Goal: Submit feedback/report problem: Submit feedback/report problem

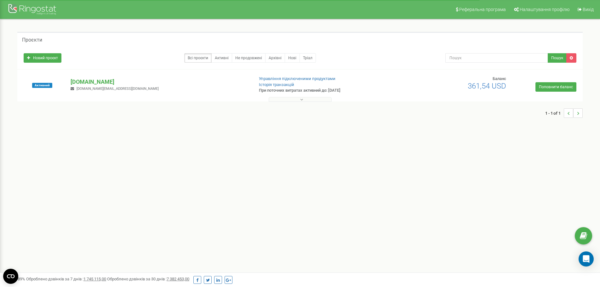
click at [311, 100] on button at bounding box center [300, 99] width 63 height 5
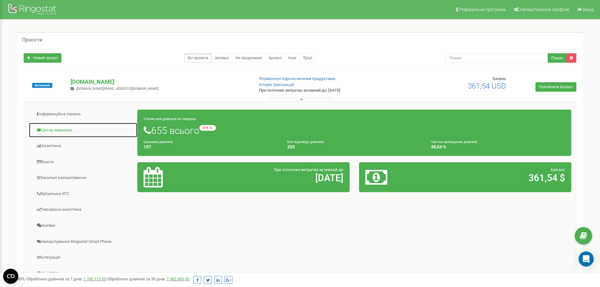
click at [63, 128] on link "Центр звернень" at bounding box center [83, 130] width 109 height 15
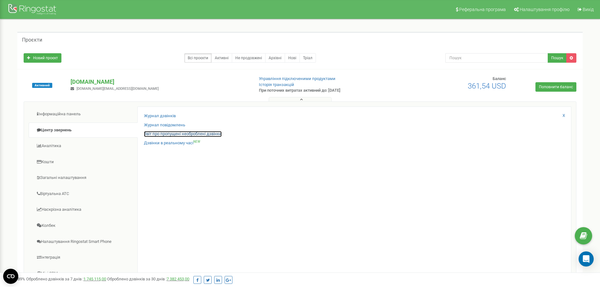
click at [160, 135] on link "Звіт про пропущені необроблені дзвінки" at bounding box center [183, 134] width 78 height 6
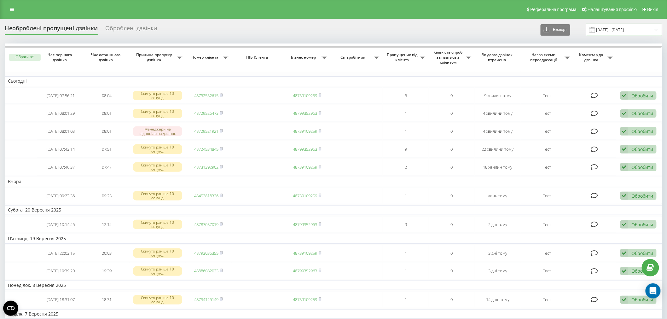
click at [629, 27] on input "22.08.2025 - 22.09.2025" at bounding box center [624, 30] width 76 height 12
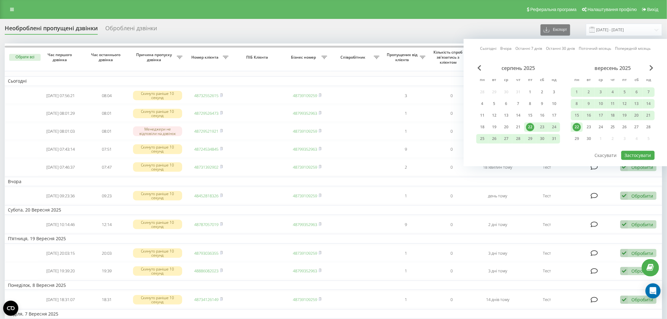
click at [575, 127] on div "22" at bounding box center [576, 127] width 8 height 8
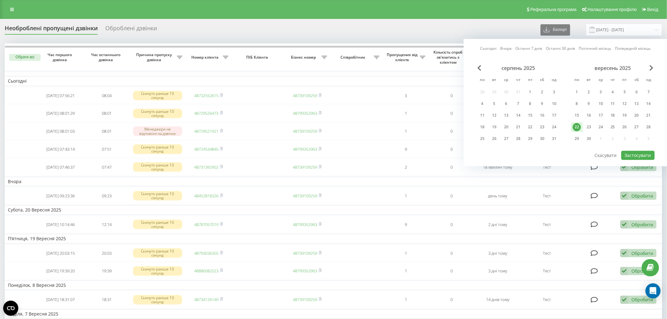
click at [575, 127] on div "22" at bounding box center [576, 127] width 8 height 8
click at [628, 158] on button "Застосувати" at bounding box center [637, 155] width 33 height 9
type input "[DATE] - [DATE]"
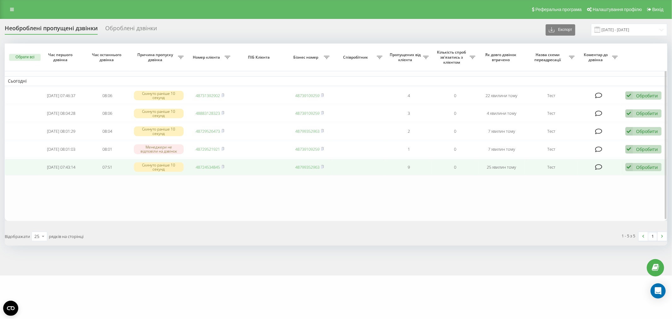
drag, startPoint x: 650, startPoint y: 166, endPoint x: 645, endPoint y: 169, distance: 6.3
click at [650, 166] on div "Обробити" at bounding box center [647, 167] width 22 height 6
click at [603, 185] on span "Зв'язався з клієнтом за допомогою іншого каналу" at bounding box center [602, 188] width 108 height 6
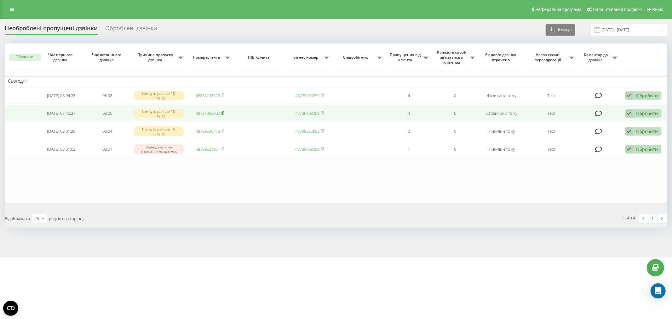
click at [224, 112] on icon at bounding box center [222, 113] width 3 height 4
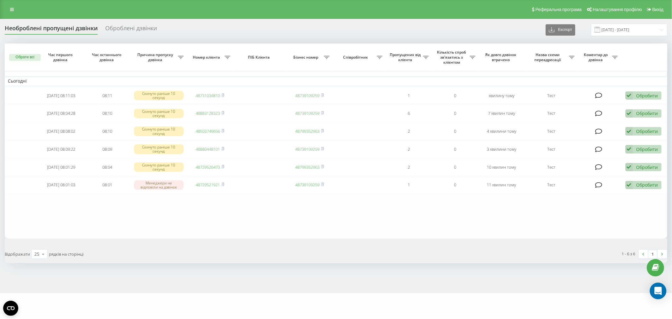
click at [655, 290] on icon "Open Intercom Messenger" at bounding box center [658, 291] width 8 height 8
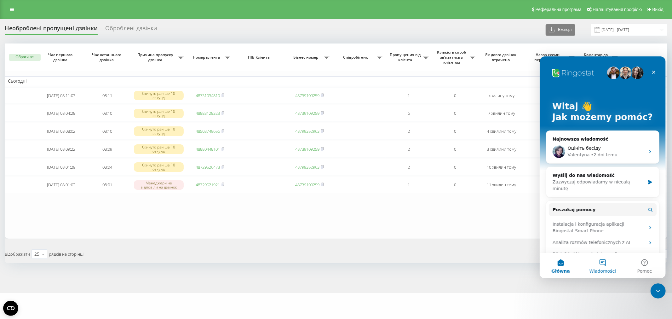
click at [607, 261] on button "Wiadomości" at bounding box center [602, 265] width 42 height 25
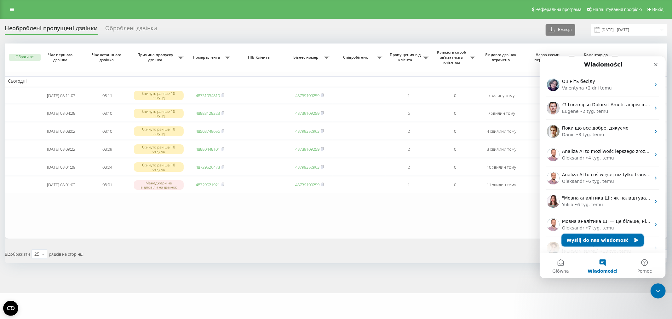
click at [605, 241] on button "Wyślij do nas wiadomość" at bounding box center [602, 239] width 82 height 13
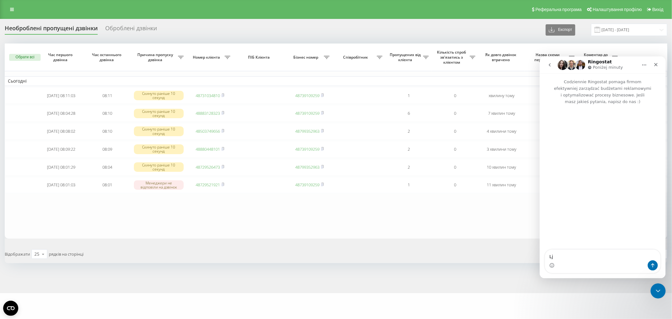
type textarea "L"
type textarea "добрий день! Знову маємо проблеми зі звязком"
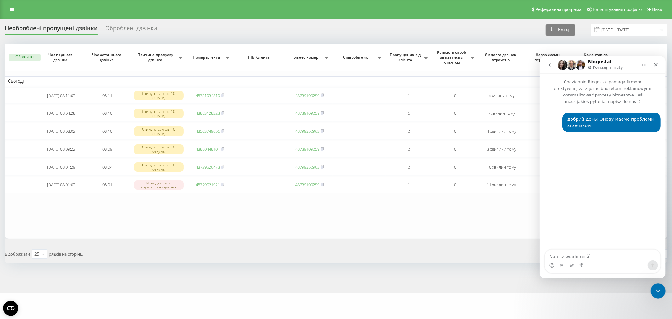
type textarea "Л"
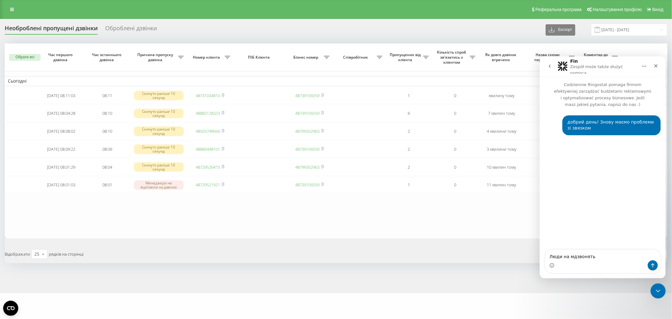
click at [569, 254] on textarea "Люди на мдзвонять" at bounding box center [602, 254] width 115 height 11
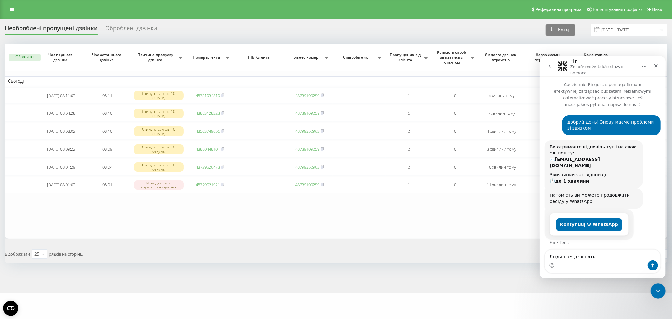
click at [600, 260] on textarea "Люди нам дзвонять" at bounding box center [602, 254] width 115 height 11
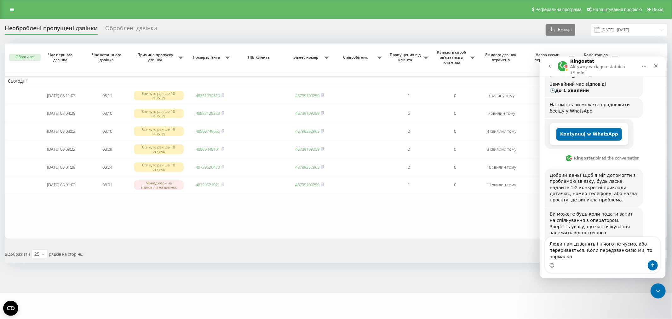
scroll to position [97, 0]
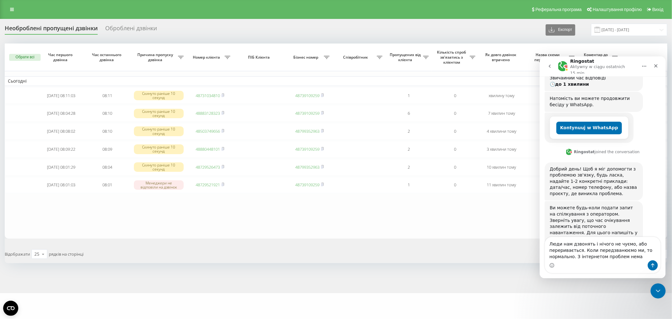
type textarea "Люди нам дзвонять і нічого не чуємо, або переривається. Коли передзванюємо ми, …"
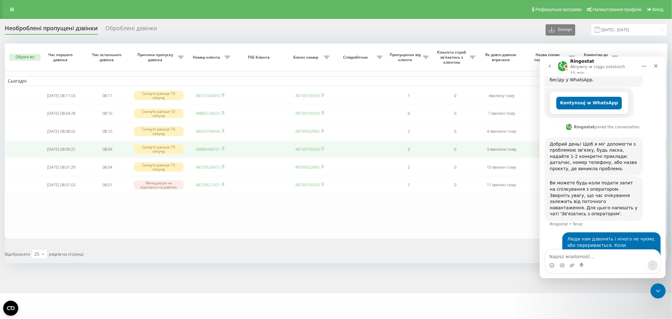
scroll to position [121, 0]
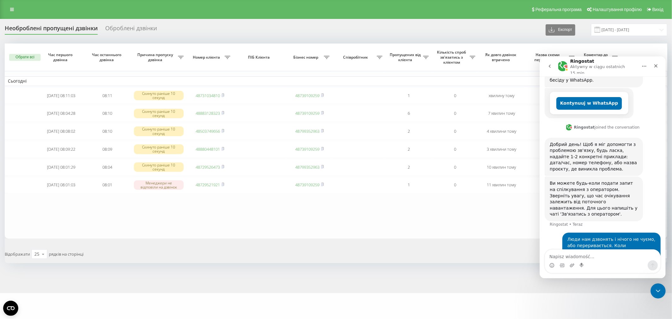
click at [311, 218] on table "Сьогодні 2025-09-22 08:11:03 08:11 Скинуто раніше 10 секунд 48731034810 4873910…" at bounding box center [336, 140] width 662 height 195
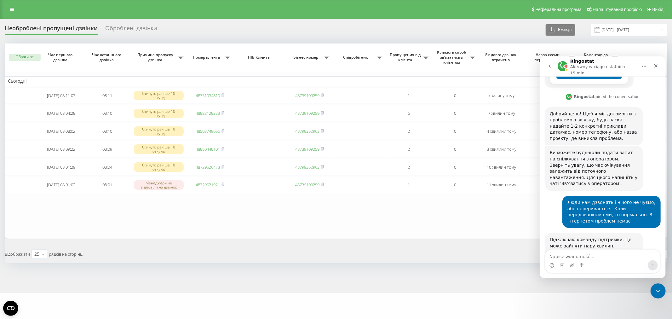
scroll to position [153, 0]
click at [578, 235] on div "Підключаю команду підтримки. Це може зайняти пару хвилин. Залишайтеся, будь лас…" at bounding box center [593, 244] width 88 height 19
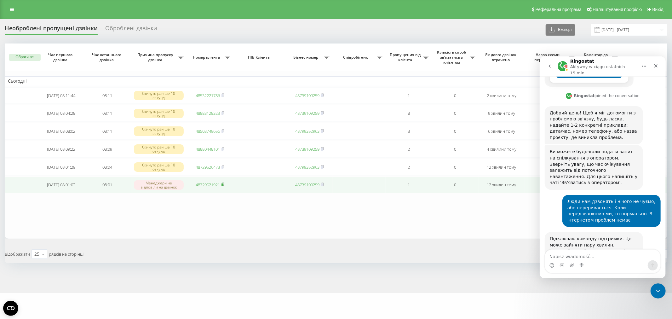
click at [223, 183] on rect at bounding box center [222, 184] width 2 height 3
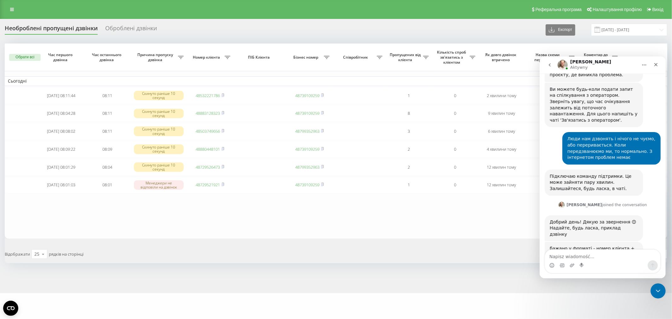
scroll to position [213, 0]
click at [579, 258] on textarea "Napisz wiadomość..." at bounding box center [602, 254] width 115 height 11
type textarea "В"
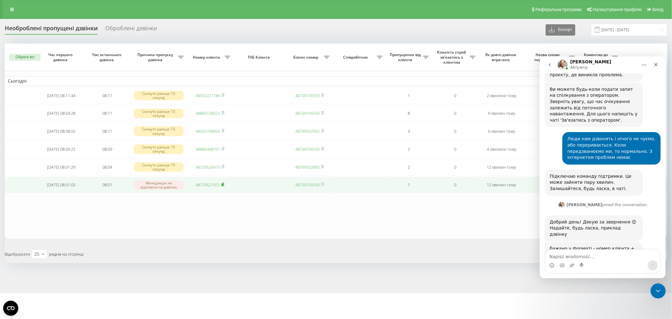
click at [223, 184] on rect at bounding box center [222, 184] width 2 height 3
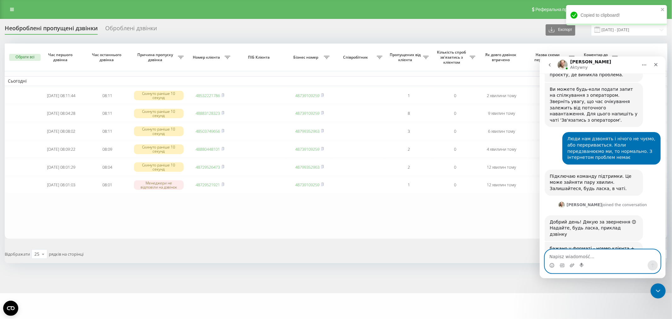
click at [593, 255] on textarea "Napisz wiadomość..." at bounding box center [602, 254] width 115 height 11
paste textarea "48729521921"
type textarea "48729521921 , 22.09.2025 08:01"
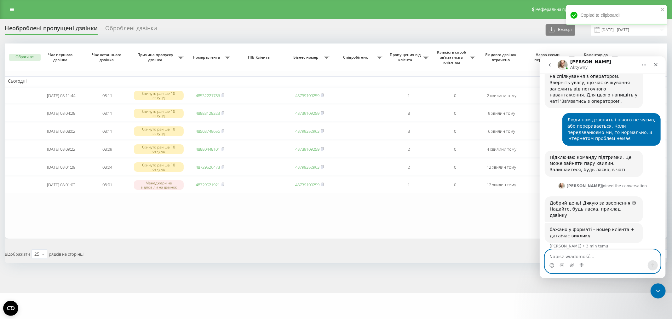
scroll to position [231, 0]
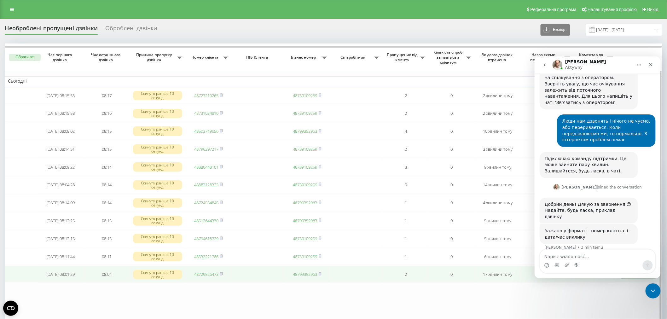
scroll to position [232, 0]
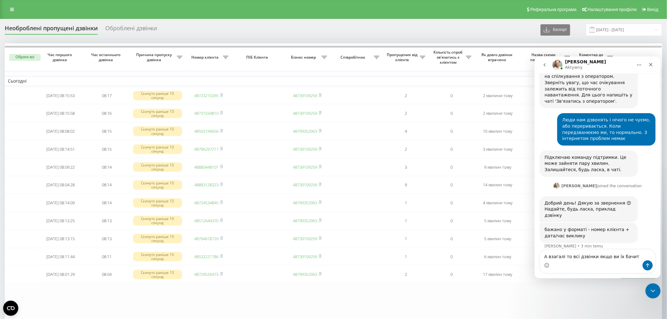
type textarea "А взагалі то всі дзвінки якщо ви їх бачите"
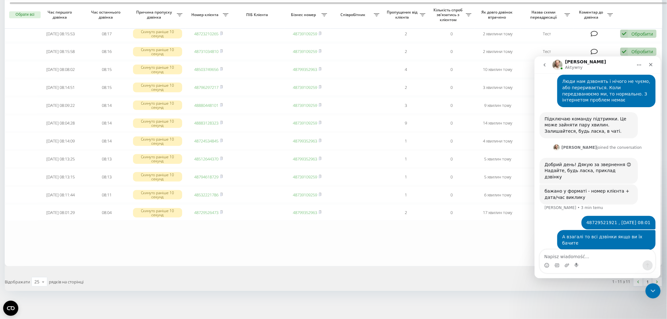
scroll to position [270, 0]
type textarea "539921616, 08:18"
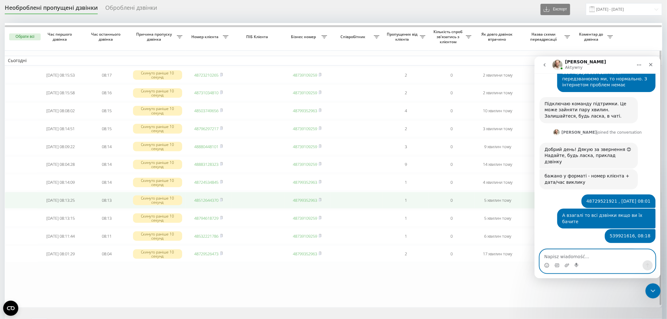
scroll to position [0, 0]
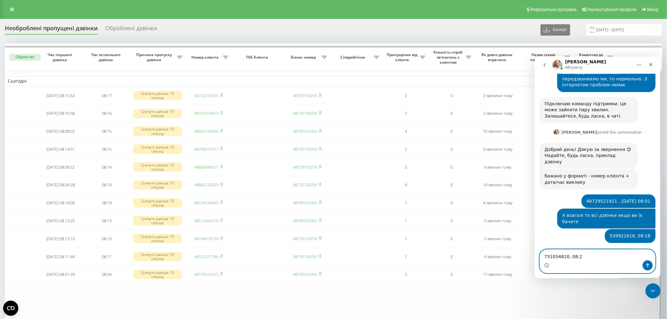
type textarea "731034810, 08:20"
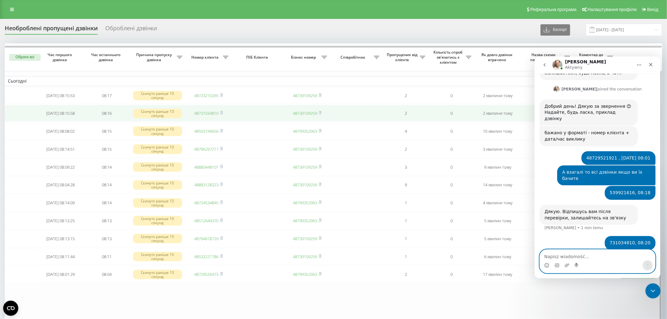
scroll to position [328, 0]
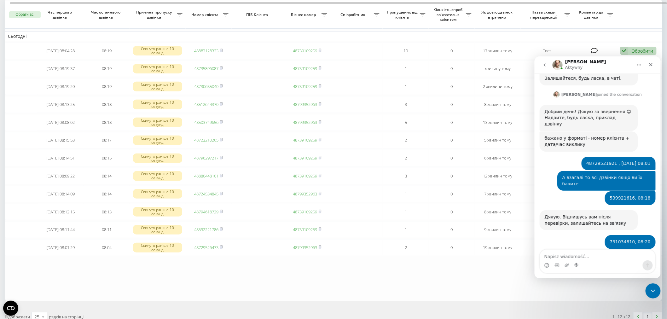
scroll to position [323, 0]
click at [177, 275] on table "Сьогодні 2025-09-22 08:04:28 08:19 Скинуто раніше 10 секунд 48883128323 4873910…" at bounding box center [333, 150] width 657 height 302
click at [648, 65] on icon "Zamknij" at bounding box center [650, 64] width 5 height 5
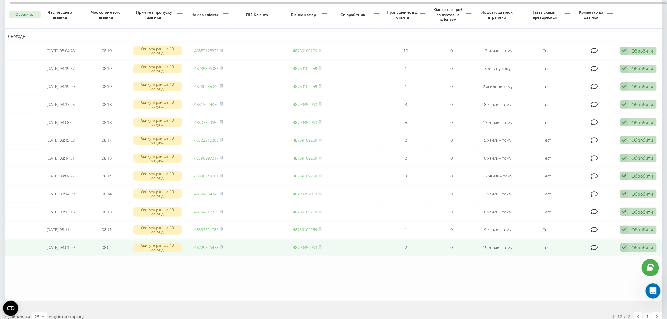
click at [637, 246] on div "Обробити" at bounding box center [642, 247] width 22 height 6
click at [584, 255] on span "Не вдалося зв'язатися" at bounding box center [567, 258] width 48 height 6
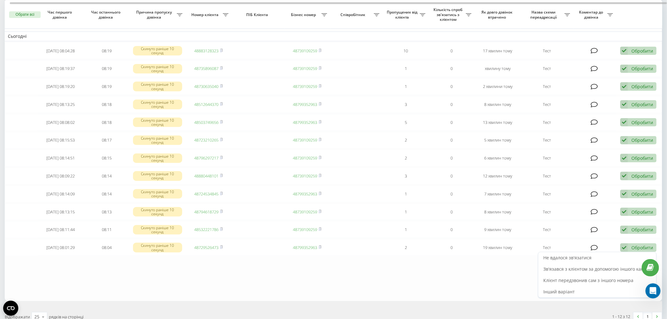
scroll to position [0, 0]
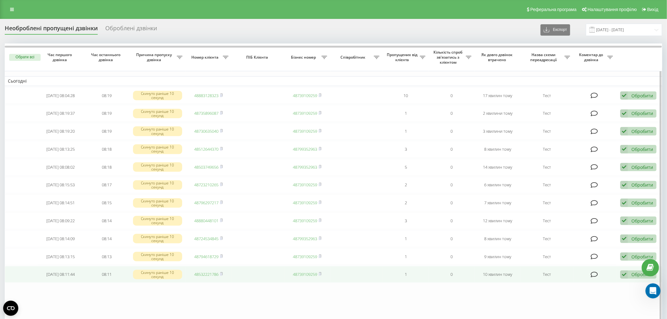
click at [634, 275] on div "Обробити" at bounding box center [642, 274] width 22 height 6
click at [603, 231] on div "Не вдалося зв'язатися" at bounding box center [597, 230] width 118 height 11
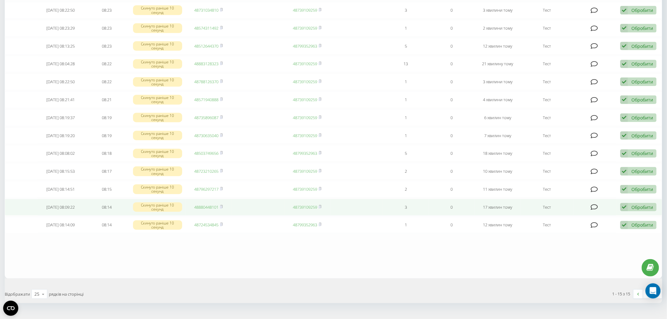
scroll to position [133, 0]
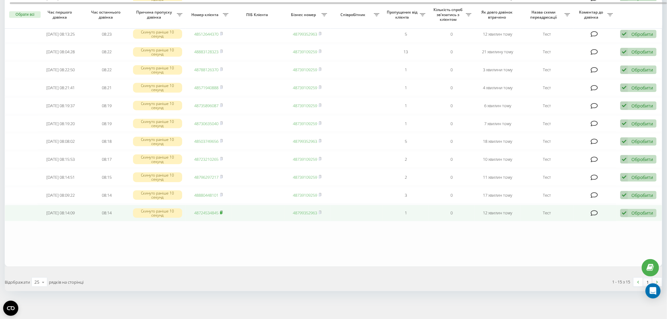
click at [222, 211] on rect at bounding box center [221, 212] width 2 height 3
click at [221, 212] on rect at bounding box center [221, 213] width 2 height 3
click at [648, 214] on div "Обробити" at bounding box center [642, 213] width 22 height 6
click at [629, 224] on div "Не вдалося зв'язатися" at bounding box center [597, 223] width 118 height 11
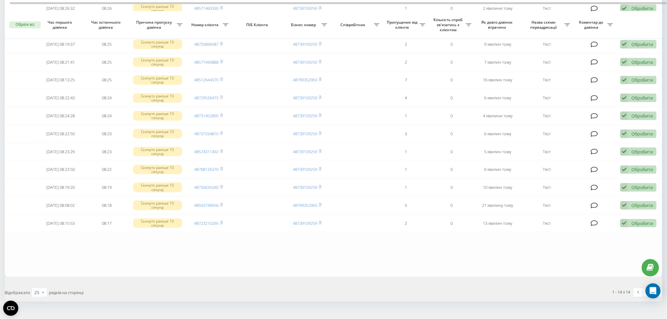
scroll to position [115, 0]
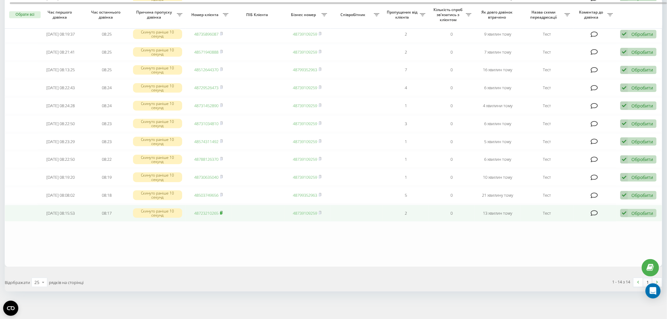
click at [222, 212] on rect at bounding box center [221, 213] width 2 height 3
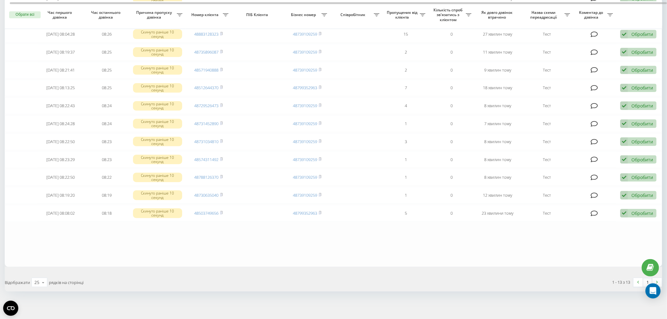
scroll to position [97, 0]
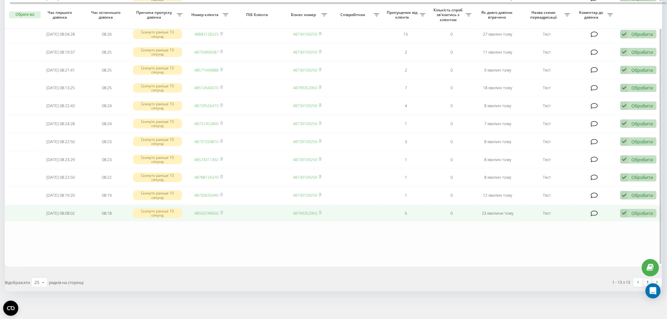
click at [636, 210] on div "Обробити" at bounding box center [642, 213] width 22 height 6
click at [600, 221] on div "Не вдалося зв'язатися" at bounding box center [597, 223] width 118 height 11
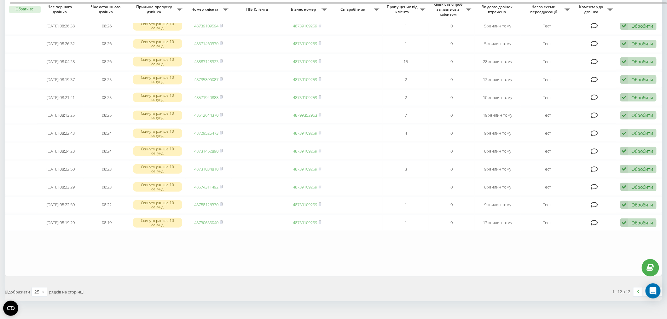
scroll to position [70, 0]
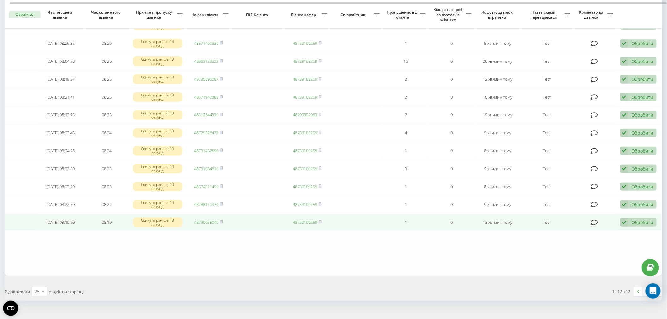
click at [640, 224] on div "Обробити Не вдалося зв'язатися Зв'язався з клієнтом за допомогою іншого каналу …" at bounding box center [638, 222] width 36 height 9
click at [599, 235] on div "Не вдалося зв'язатися" at bounding box center [597, 232] width 118 height 11
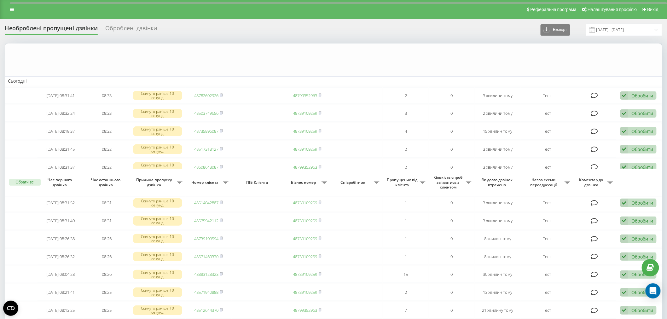
scroll to position [168, 0]
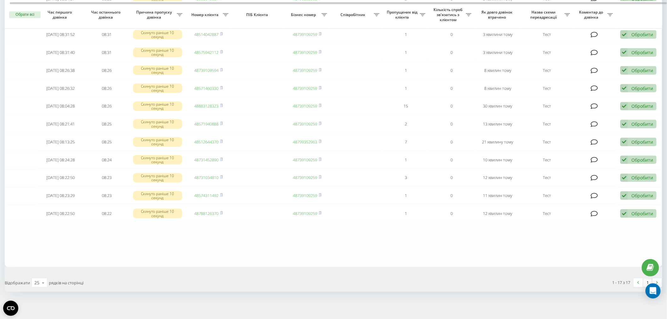
click at [157, 246] on table "Сьогодні 2025-09-22 08:31:41 08:33 Скинуто раніше 10 секунд 48782602926 4879935…" at bounding box center [333, 71] width 657 height 392
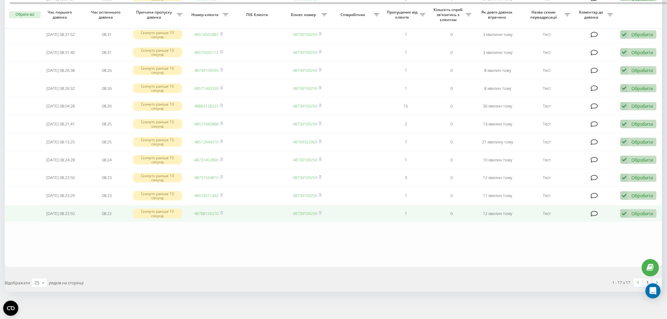
click at [640, 210] on div "Обробити" at bounding box center [642, 213] width 22 height 6
drag, startPoint x: 605, startPoint y: 215, endPoint x: 601, endPoint y: 218, distance: 5.4
click at [601, 218] on div "Не вдалося зв'язатися Зв'язався з клієнтом за допомогою іншого каналу Клієнт пе…" at bounding box center [597, 241] width 118 height 46
click at [601, 218] on td at bounding box center [594, 213] width 43 height 17
click at [643, 211] on div "Обробити" at bounding box center [642, 213] width 22 height 6
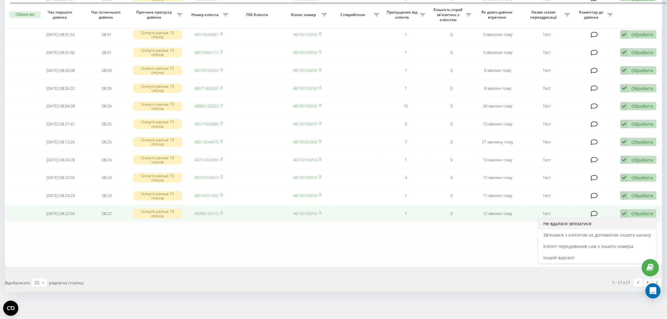
click at [616, 220] on div "Не вдалося зв'язатися" at bounding box center [597, 223] width 118 height 11
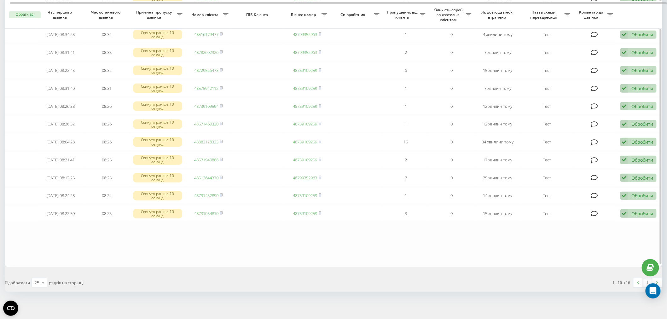
click at [221, 228] on table "Сьогодні [DATE] 08:19:37 08:36 Скинуто раніше 10 секунд 48735896087 48739109259…" at bounding box center [333, 80] width 657 height 374
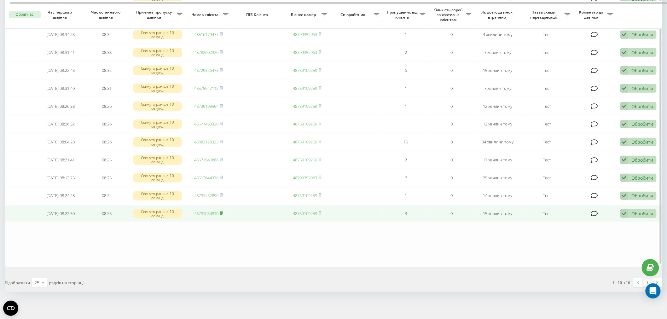
click at [222, 211] on icon at bounding box center [221, 213] width 3 height 4
click at [643, 209] on div "Обробити Не вдалося зв'язатися Зв'язався з клієнтом за допомогою іншого каналу …" at bounding box center [638, 213] width 36 height 9
click at [600, 229] on div "Зв'язався з клієнтом за допомогою іншого каналу" at bounding box center [597, 234] width 118 height 11
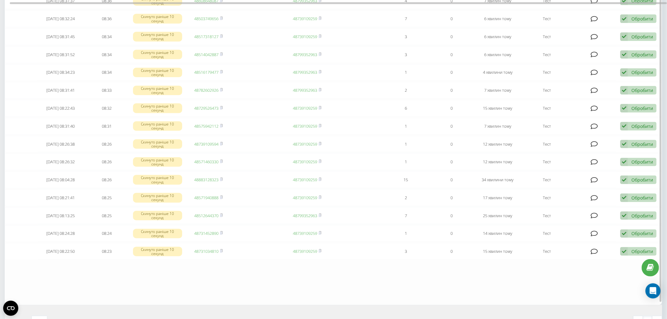
scroll to position [150, 0]
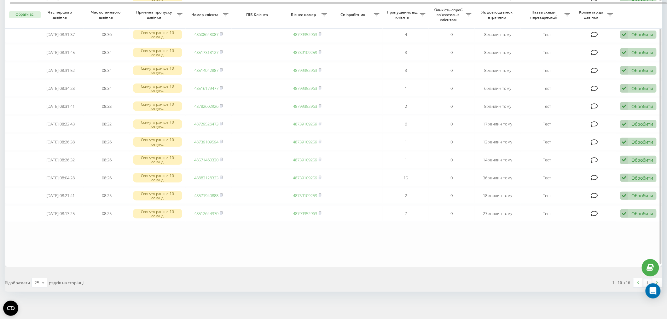
click at [160, 250] on table "Сьогодні 2025-09-22 08:36:58 08:38 Скинуто раніше 10 секунд 48889088901 4873910…" at bounding box center [333, 80] width 657 height 374
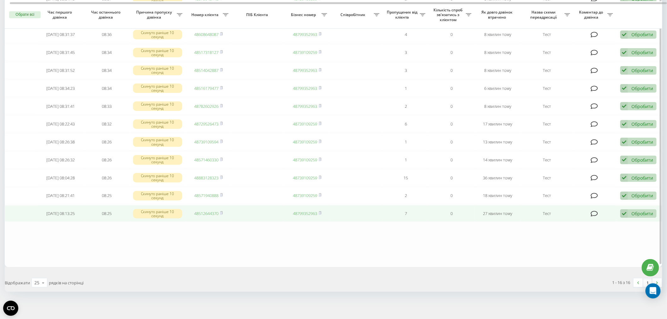
click at [641, 215] on div "Обробити Не вдалося зв'язатися Зв'язався з клієнтом за допомогою іншого каналу …" at bounding box center [638, 213] width 36 height 9
click at [599, 220] on div "Не вдалося зв'язатися" at bounding box center [597, 223] width 118 height 11
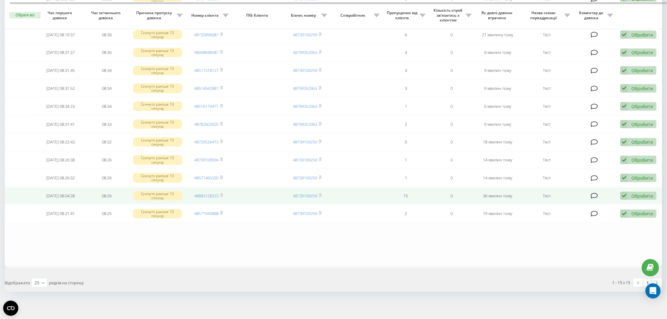
scroll to position [133, 0]
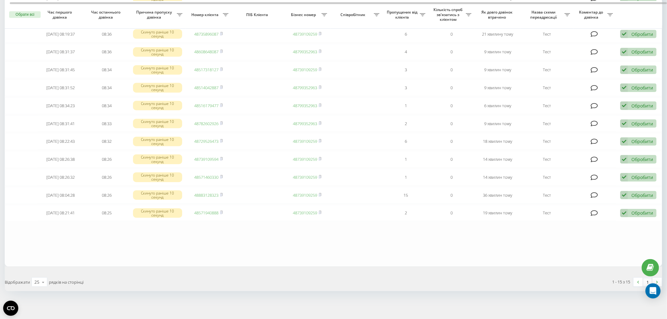
click at [195, 260] on table "Сьогодні 2025-09-22 08:36:58 08:39 Скинуто раніше 10 секунд 48889088901 4873910…" at bounding box center [333, 89] width 657 height 356
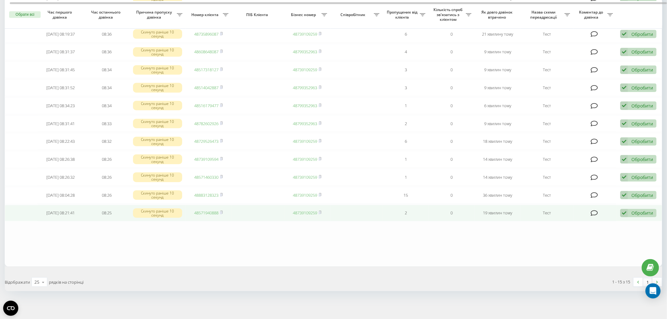
click at [641, 212] on div "Обробити" at bounding box center [642, 213] width 22 height 6
click at [592, 219] on div "Не вдалося зв'язатися" at bounding box center [597, 222] width 118 height 11
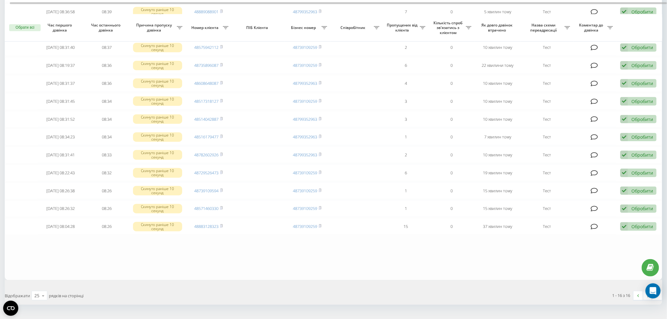
scroll to position [150, 0]
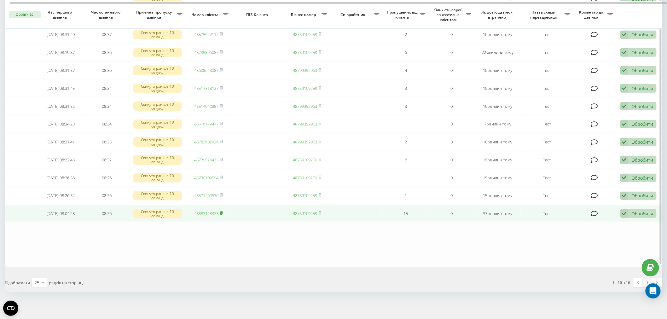
click at [221, 212] on rect at bounding box center [221, 213] width 2 height 3
click at [644, 206] on td "Обробити Не вдалося зв'язатися Зв'язався з клієнтом за допомогою іншого каналу …" at bounding box center [639, 213] width 46 height 17
click at [636, 212] on div "Обробити" at bounding box center [642, 213] width 22 height 6
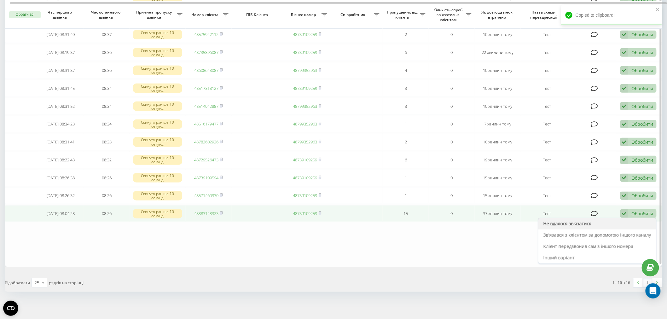
click at [598, 221] on div "Не вдалося зв'язатися" at bounding box center [597, 223] width 118 height 11
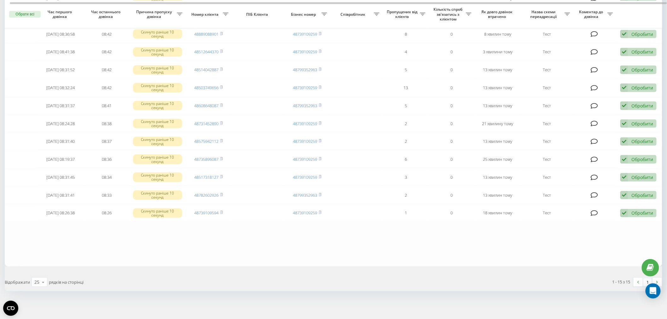
scroll to position [133, 0]
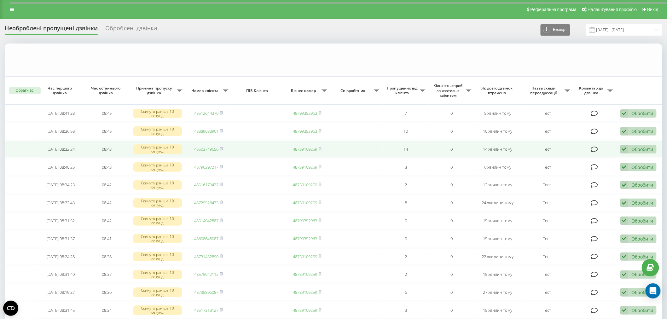
scroll to position [115, 0]
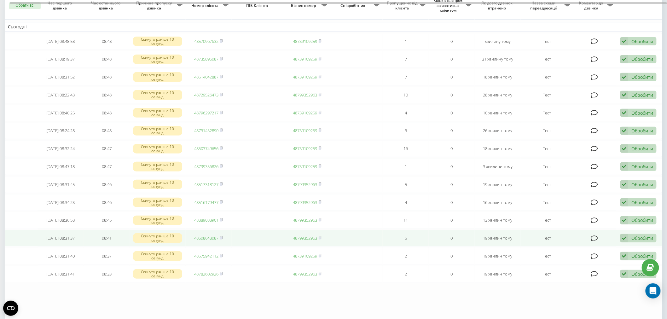
scroll to position [45, 0]
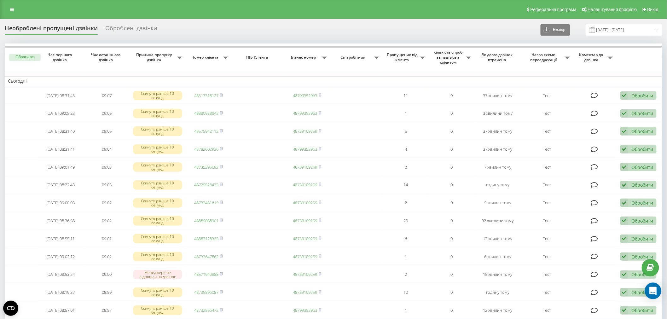
click at [654, 295] on div "Open Intercom Messenger" at bounding box center [653, 291] width 17 height 17
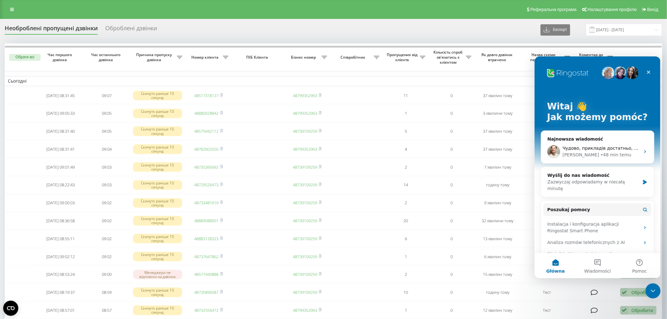
click at [386, 28] on div "Необроблені пропущені дзвінки Оброблені дзвінки Експорт .csv .xlsx 22.09.2025 -…" at bounding box center [333, 30] width 657 height 12
click at [233, 15] on div "Реферальна програма Налаштування профілю Вихід" at bounding box center [333, 9] width 667 height 19
click at [647, 72] on icon "Zamknij" at bounding box center [647, 71] width 3 height 3
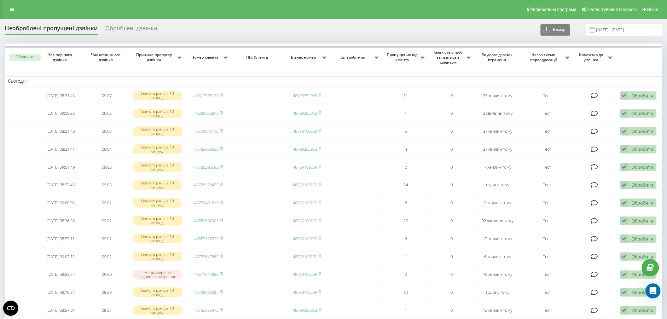
click at [433, 27] on div "Необроблені пропущені дзвінки Оброблені дзвінки Експорт .csv .xlsx 22.09.2025 -…" at bounding box center [333, 30] width 657 height 12
click at [200, 9] on div "Реферальна програма Налаштування профілю Вихід" at bounding box center [333, 9] width 667 height 19
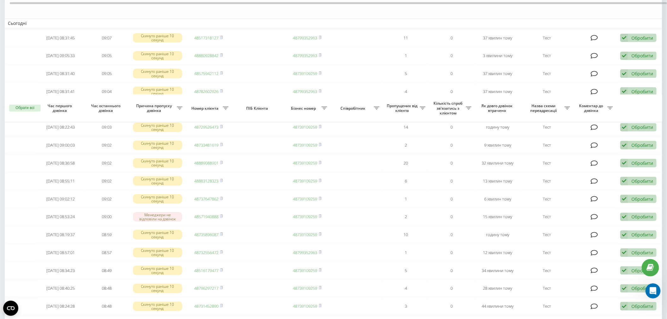
scroll to position [168, 0]
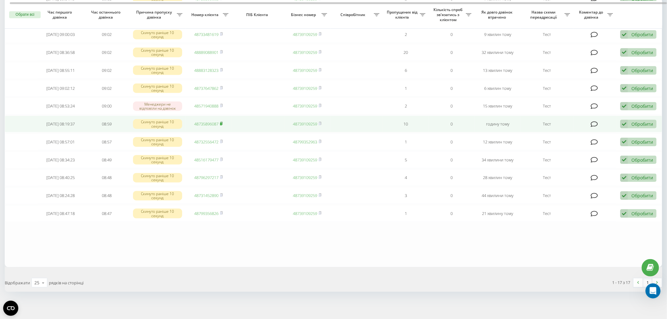
click at [222, 123] on rect at bounding box center [221, 124] width 2 height 3
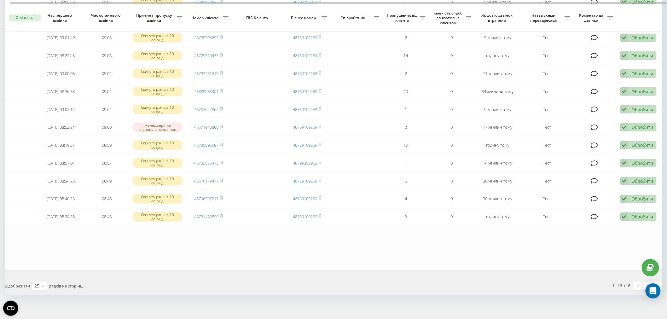
scroll to position [150, 0]
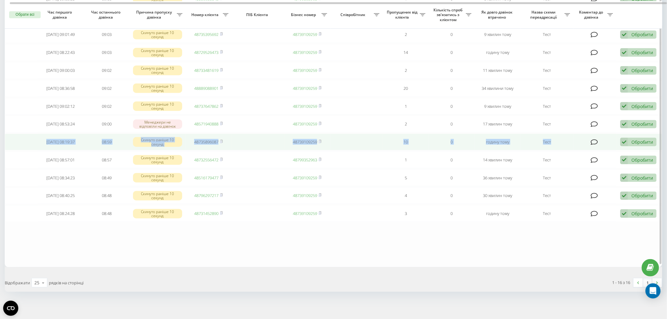
drag, startPoint x: 35, startPoint y: 142, endPoint x: 556, endPoint y: 143, distance: 521.7
click at [556, 143] on tr "[DATE] 08:19:37 08:59 Скинуто раніше 10 секунд 48735896087 48739109259 10 0 год…" at bounding box center [333, 142] width 657 height 17
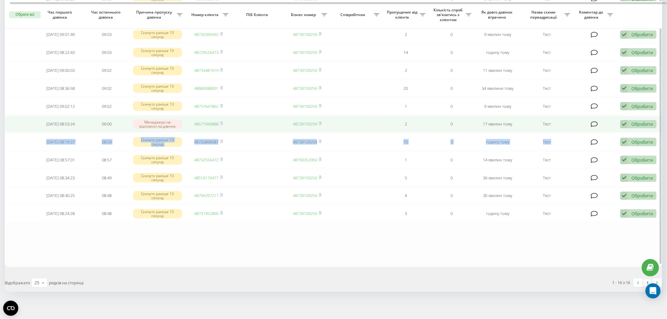
copy tr "[DATE] 08:19:37 08:59 Скинуто раніше 10 секунд 48735896087 48739109259 10 0 год…"
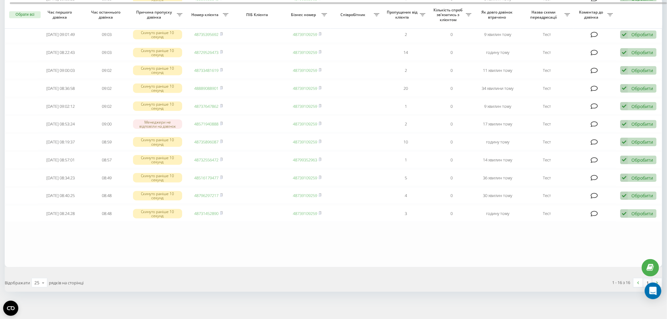
click at [655, 288] on icon "Open Intercom Messenger" at bounding box center [652, 291] width 7 height 8
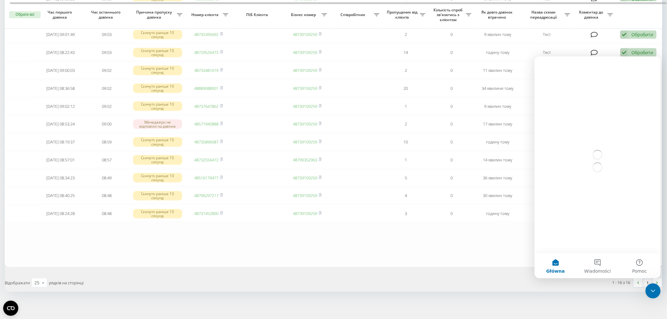
scroll to position [0, 0]
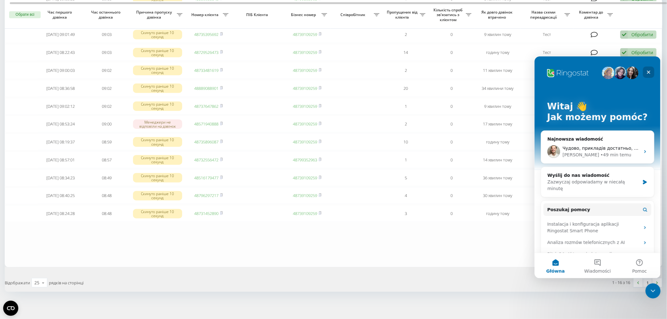
click at [648, 71] on icon "Zamknij" at bounding box center [647, 71] width 5 height 5
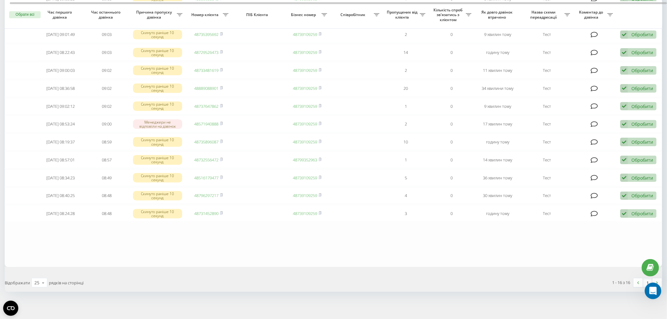
click at [648, 292] on icon "Otwórz komunikator Intercom" at bounding box center [651, 290] width 10 height 10
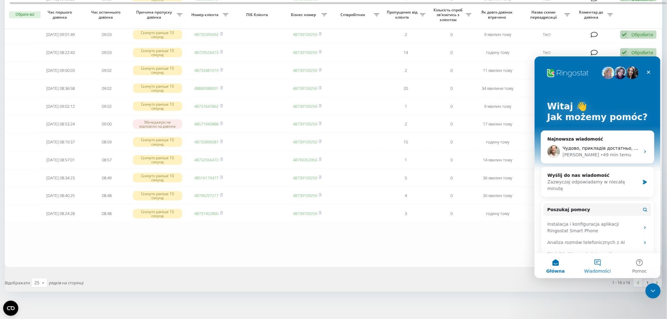
click at [594, 261] on button "Wiadomości" at bounding box center [597, 265] width 42 height 25
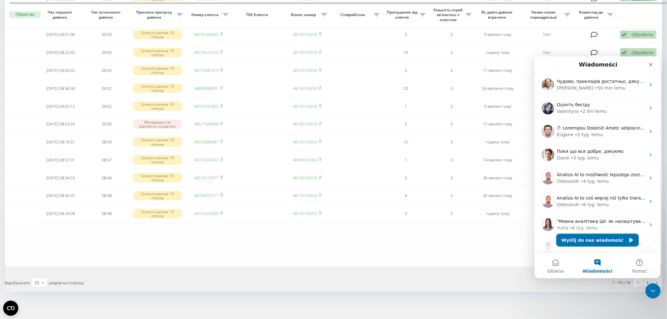
click at [612, 235] on button "Wyślij do nas wiadomość" at bounding box center [597, 239] width 82 height 13
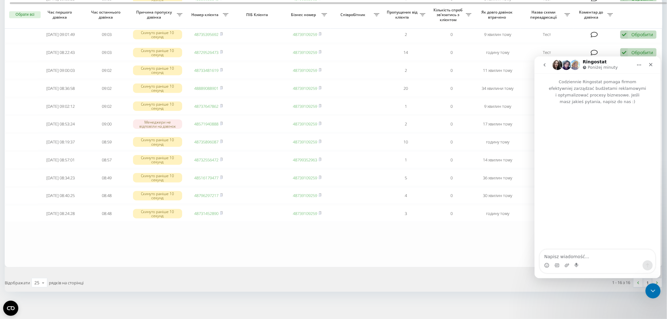
click at [582, 258] on textarea "Napisz wiadomość..." at bounding box center [596, 254] width 115 height 11
type textarea "P"
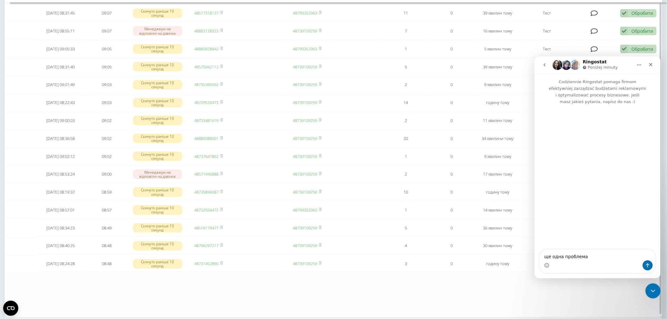
scroll to position [105, 0]
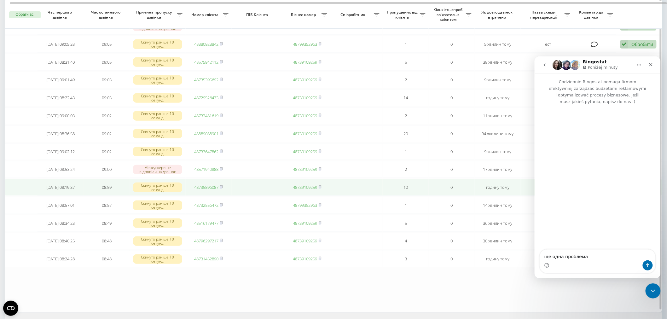
type textarea "ще одна проблема"
drag, startPoint x: 33, startPoint y: 185, endPoint x: 524, endPoint y: 185, distance: 490.5
click at [524, 185] on tr "2025-09-22 08:19:37 08:59 Скинуто раніше 10 секунд 48735896087 48739109259 10 0…" at bounding box center [333, 187] width 657 height 17
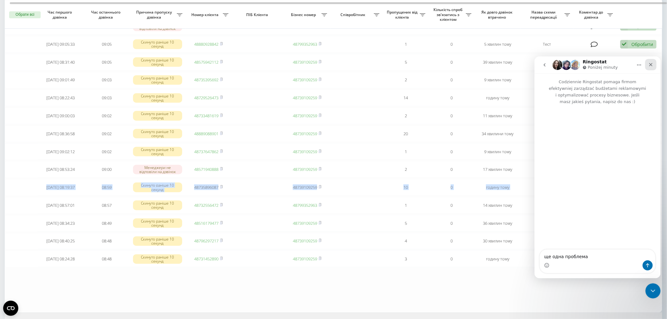
click at [648, 64] on icon "Zamknij" at bounding box center [650, 64] width 5 height 5
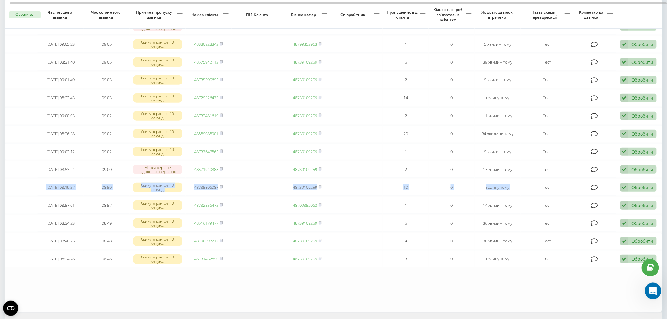
click at [649, 290] on icon "Otwórz komunikator Intercom" at bounding box center [651, 290] width 10 height 10
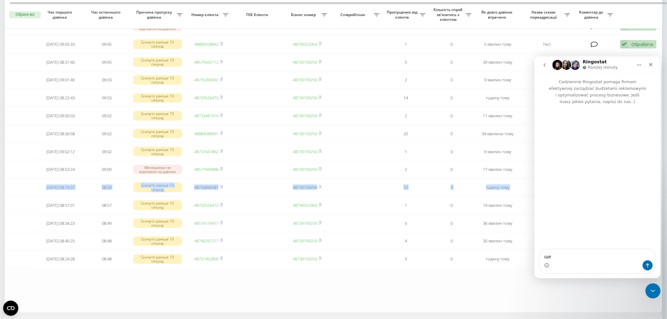
type textarea "щ"
type textarea "знову проблема, не закриваються дзвінки які вже були нами виконані. Прикріпляю …"
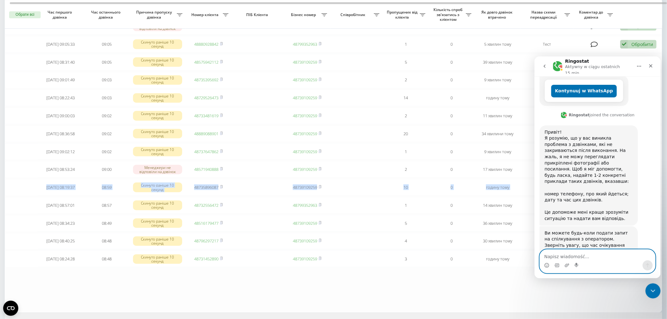
scroll to position [146, 0]
click at [563, 264] on div "Komunikator Intercom" at bounding box center [596, 265] width 115 height 10
click at [569, 264] on icon "Załaduj załącznik" at bounding box center [566, 264] width 5 height 5
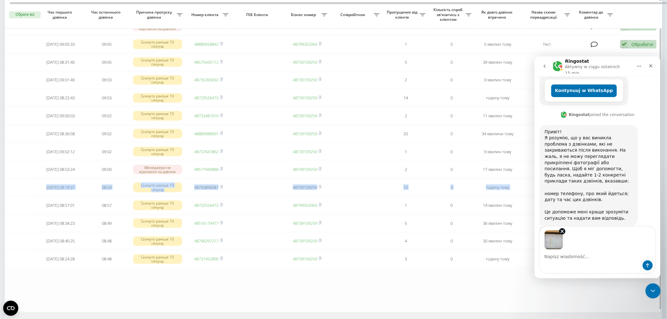
scroll to position [169, 0]
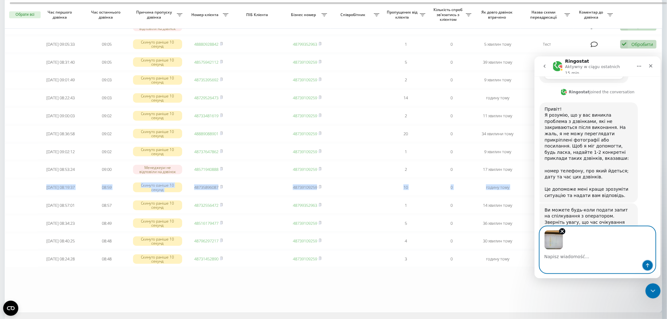
drag, startPoint x: 647, startPoint y: 265, endPoint x: 547, endPoint y: 157, distance: 147.1
click at [647, 264] on icon "Wyślij wiadomość…" at bounding box center [646, 265] width 3 height 4
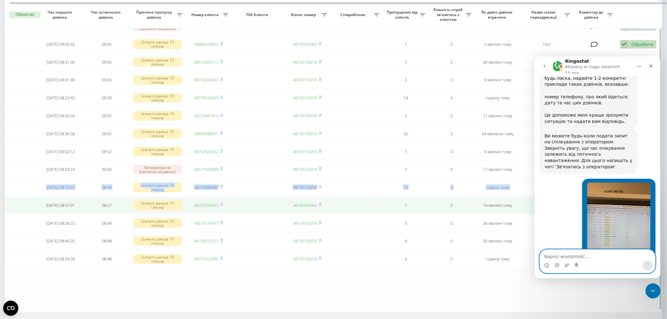
scroll to position [274, 0]
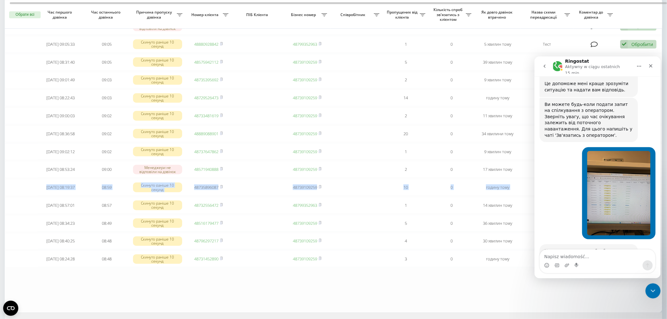
click at [598, 171] on img "null mówi…" at bounding box center [618, 193] width 63 height 84
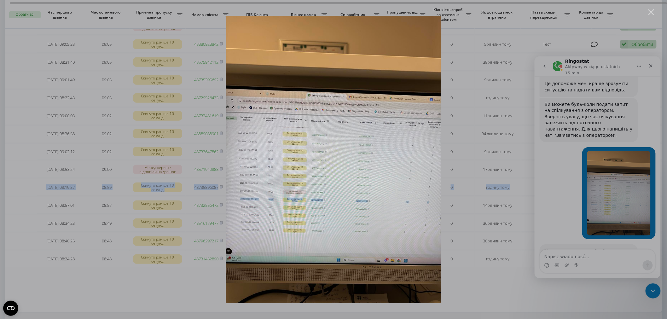
click at [543, 32] on div "Komunikator Intercom" at bounding box center [333, 159] width 667 height 319
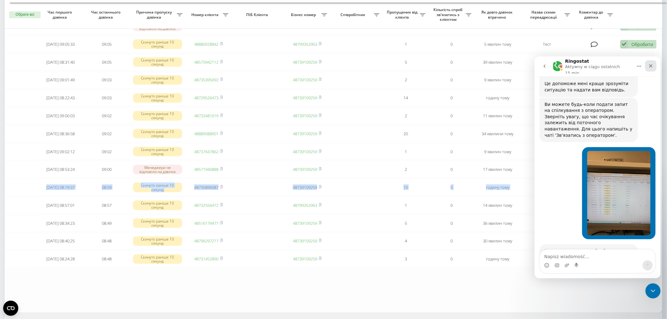
drag, startPoint x: 648, startPoint y: 62, endPoint x: 1153, endPoint y: 288, distance: 553.0
click at [648, 63] on icon "Zamknij" at bounding box center [650, 65] width 5 height 5
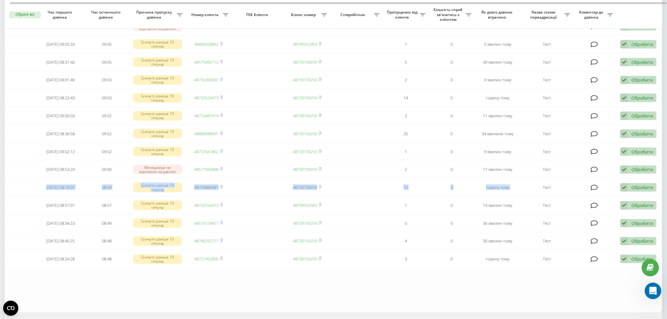
click at [650, 291] on icon "Otwórz komunikator Intercom" at bounding box center [651, 290] width 10 height 10
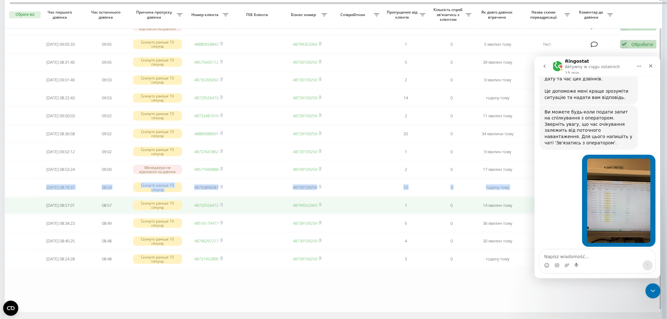
scroll to position [274, 0]
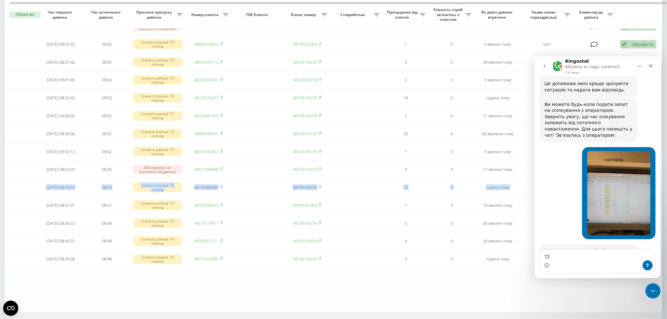
type textarea "7"
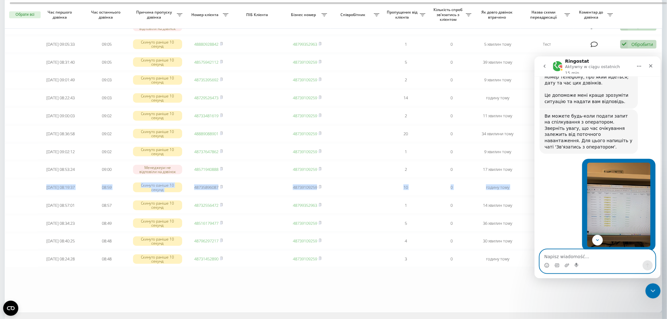
scroll to position [274, 0]
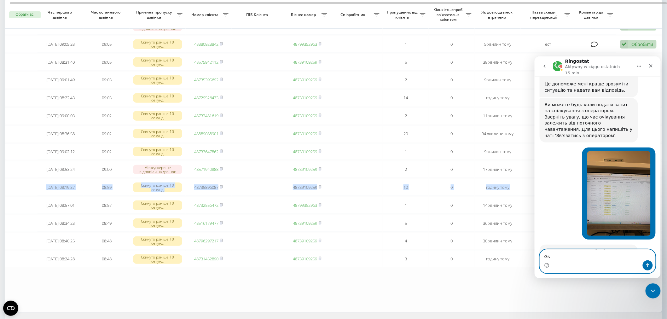
type textarea "G"
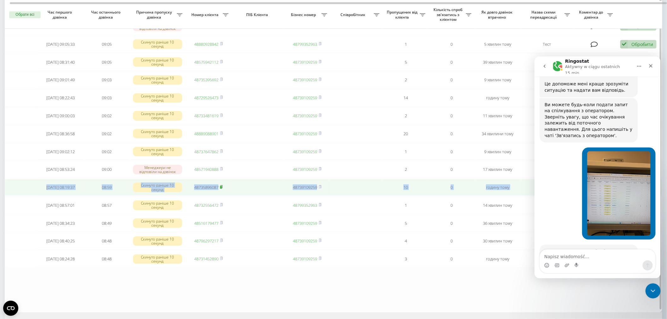
click at [222, 186] on rect at bounding box center [221, 187] width 2 height 3
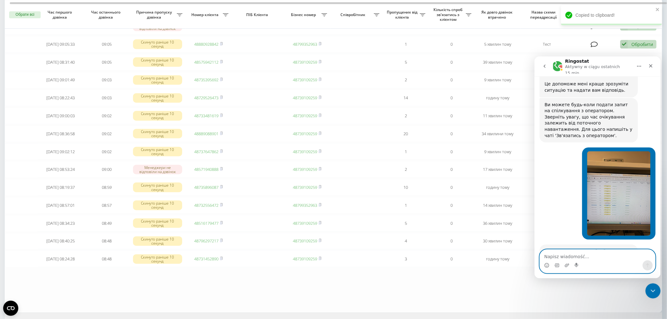
click at [574, 255] on textarea "Napisz wiadomość..." at bounding box center [596, 254] width 115 height 11
paste textarea "48735896087"
click at [542, 257] on textarea "48735896087" at bounding box center [596, 254] width 115 height 11
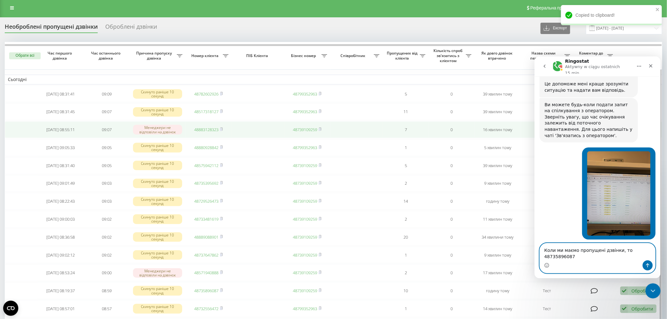
scroll to position [0, 0]
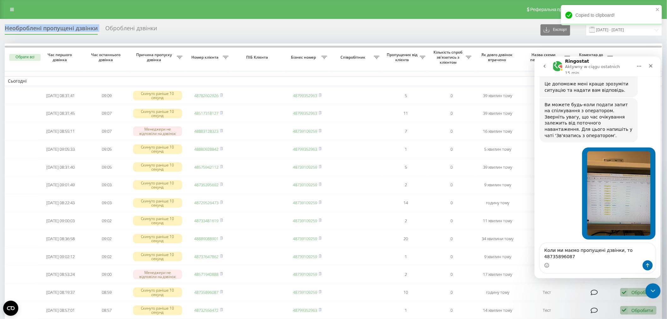
drag, startPoint x: 3, startPoint y: 27, endPoint x: 103, endPoint y: 28, distance: 99.5
click at [103, 28] on div "Необроблені пропущені дзвінки Оброблені дзвінки Експорт .csv .xlsx 22.09.2025 -…" at bounding box center [333, 245] width 667 height 453
copy div "Необроблені пропущені дзвінки"
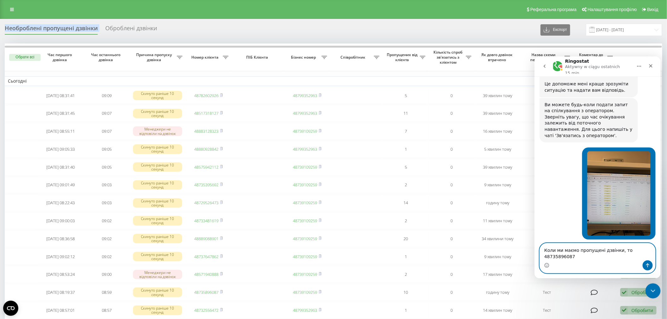
click at [622, 254] on textarea "Коли ми маємо пропущені дзвінки, то 48735896087" at bounding box center [596, 251] width 115 height 17
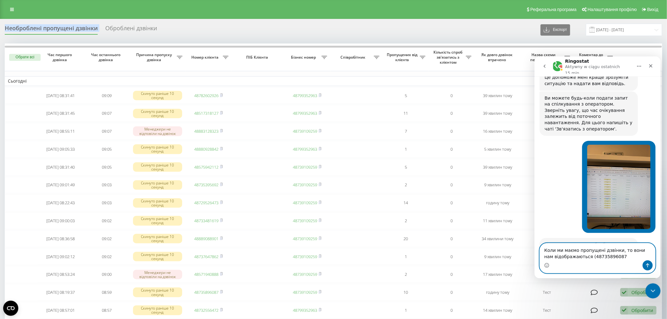
paste textarea "Необроблені пропущені дзвінки"
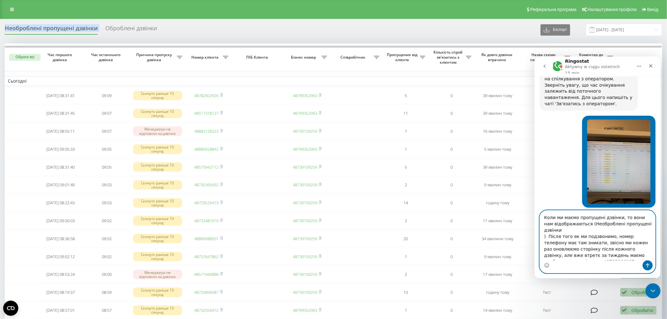
scroll to position [312, 0]
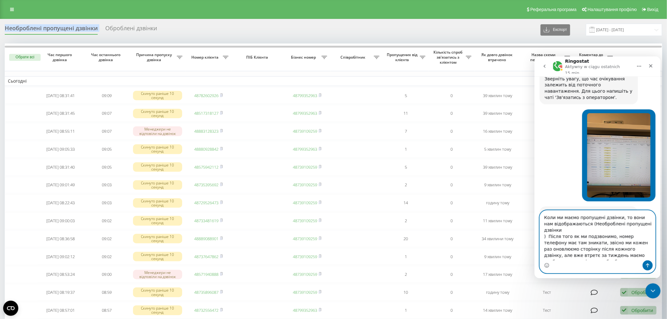
click at [623, 258] on textarea "Коли ми маємо пропущені дзвінки, то вони нам відображаються (Необроблені пропущ…" at bounding box center [596, 235] width 115 height 50
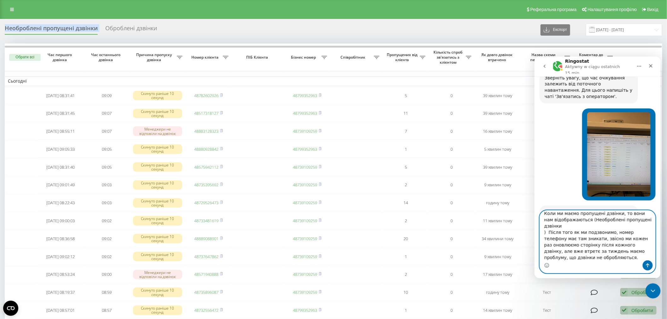
type textarea "Коли ми маємо пропущені дзвінки, то вони нам відображаються (Необроблені пропущ…"
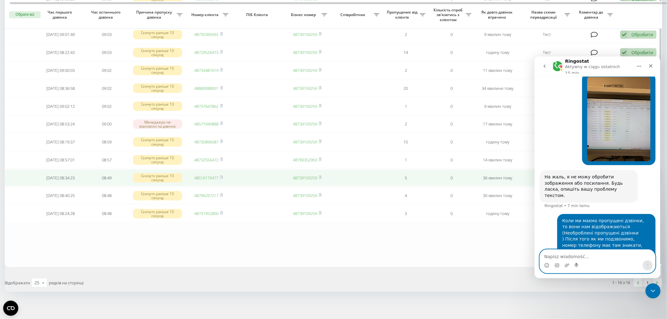
scroll to position [348, 0]
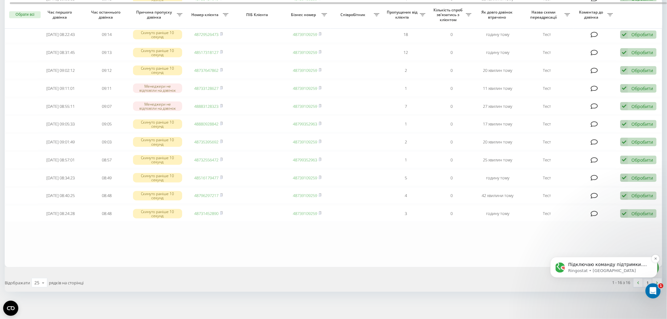
click at [586, 268] on p "Ringostat • Teraz" at bounding box center [608, 270] width 81 height 6
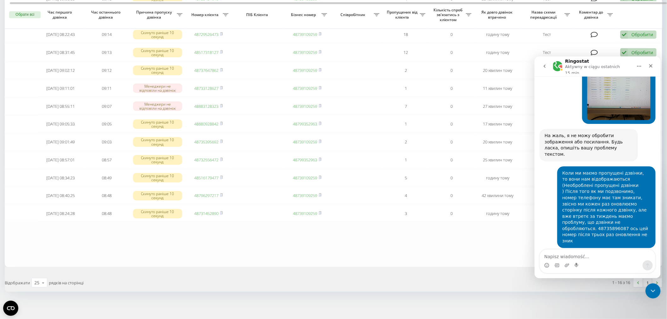
scroll to position [390, 0]
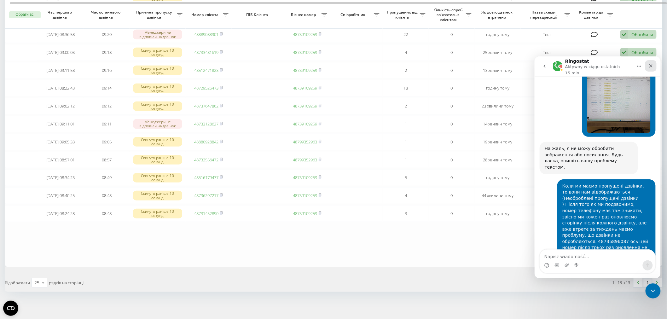
scroll to position [380, 0]
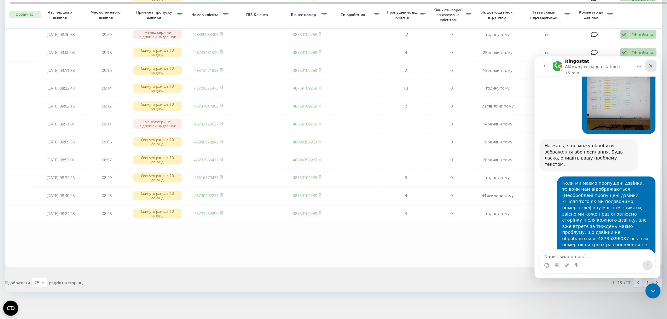
click at [650, 63] on icon "Zamknij" at bounding box center [650, 65] width 5 height 5
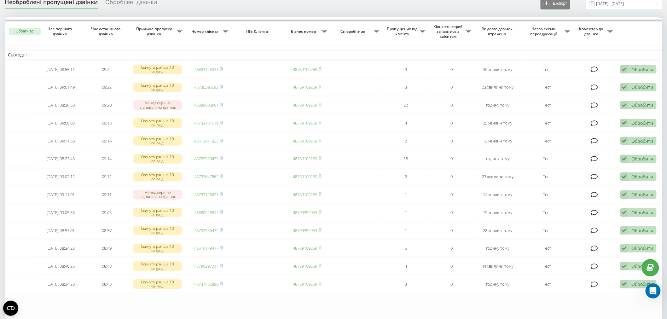
scroll to position [0, 0]
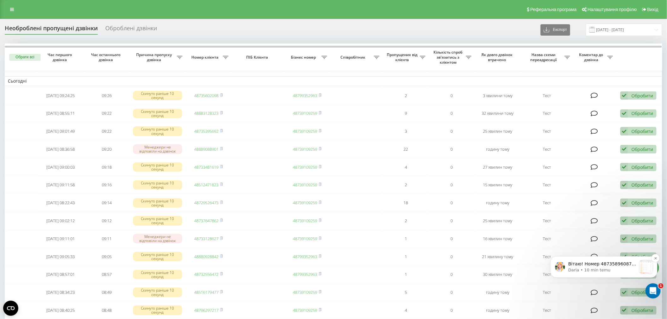
click at [613, 264] on p "Вітаю! Номер 48735896087 зараз знаходиться у вкладці Оброблені В Необроблених й…" at bounding box center [602, 264] width 68 height 6
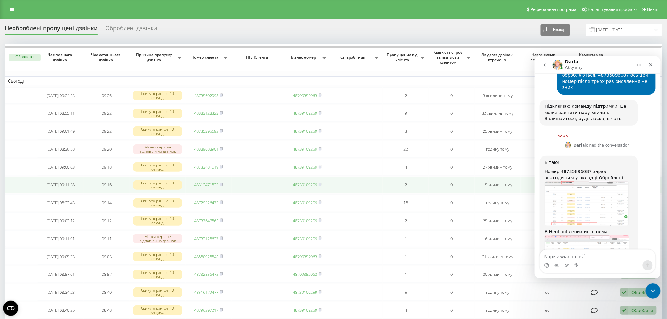
scroll to position [540, 0]
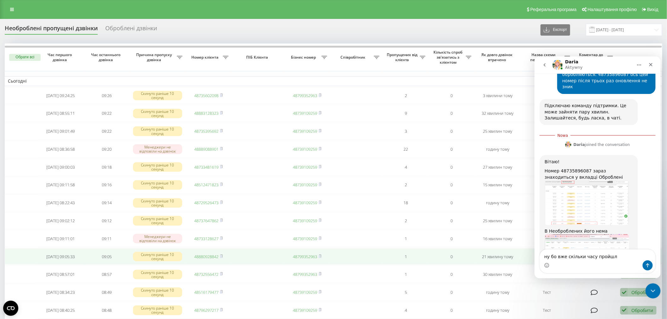
type textarea "ну бо вже скільки часу пройшло"
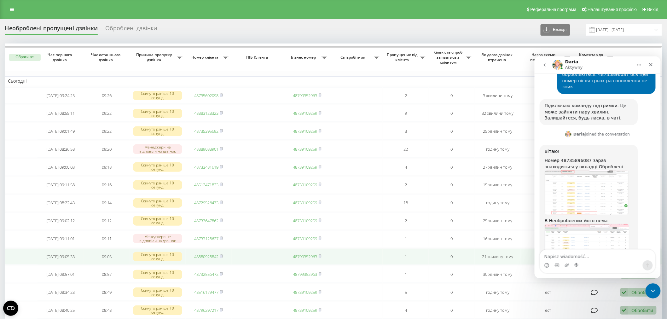
scroll to position [548, 0]
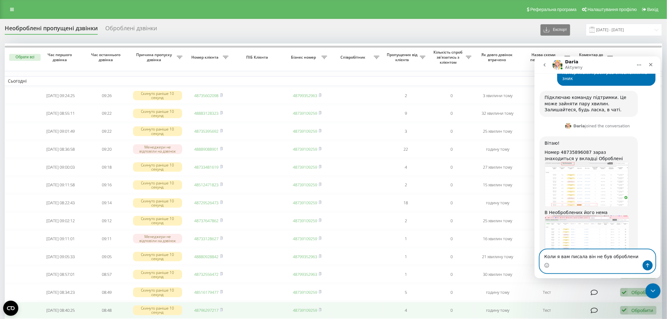
type textarea "Коли я вам писала він не був оброблений"
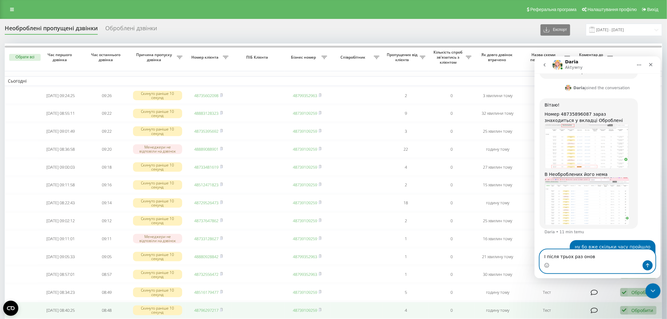
scroll to position [587, 0]
type textarea "І після трьох раз оновлення теж"
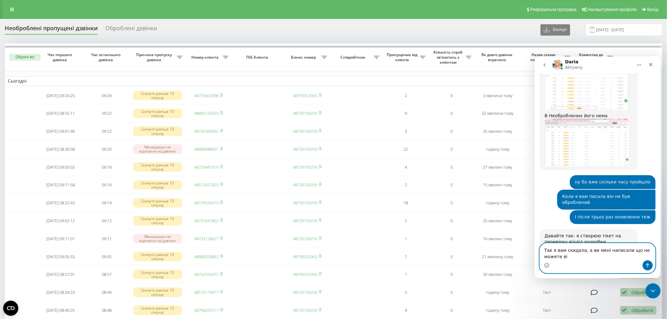
scroll to position [651, 0]
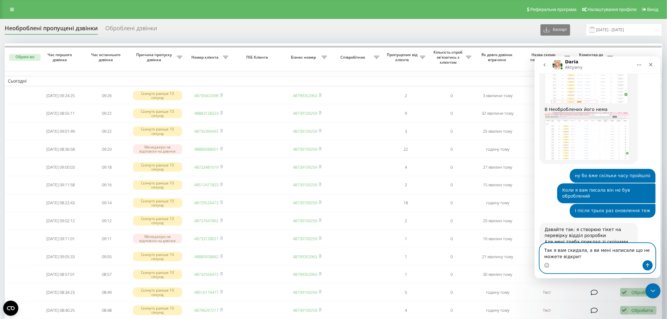
type textarea "Так я вам скидала, а ви мені написали що не можете відкрити"
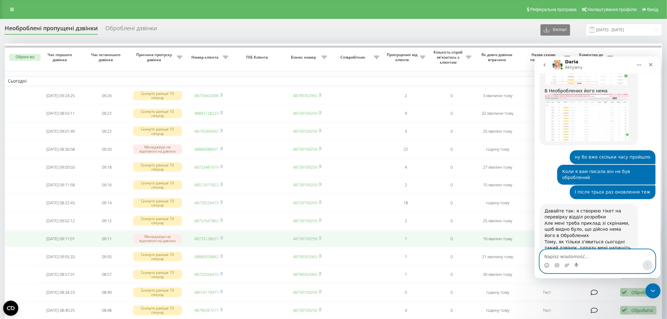
scroll to position [670, 0]
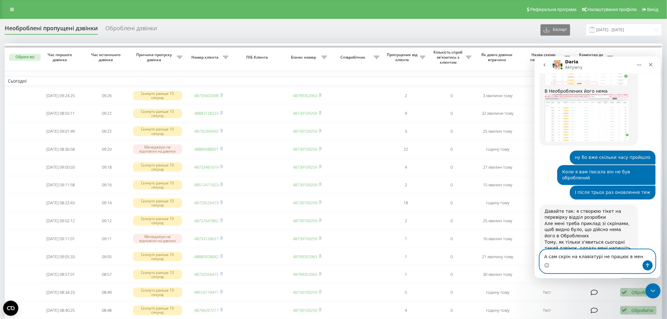
type textarea "А сам скрін на клавіатурі не працює в мене"
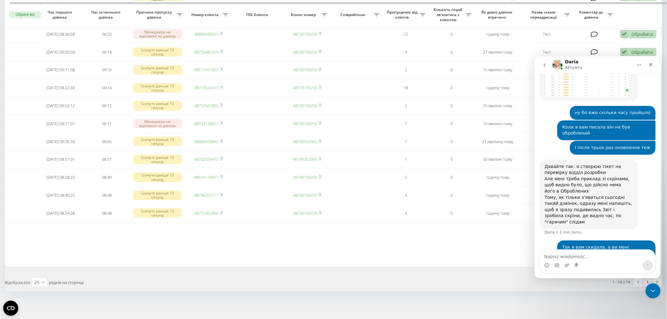
scroll to position [715, 0]
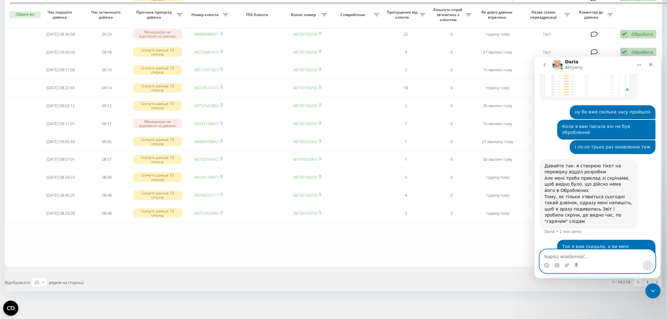
drag, startPoint x: 591, startPoint y: 209, endPoint x: 580, endPoint y: 253, distance: 45.4
click at [580, 253] on textarea "Napisz wiadomość..." at bounding box center [596, 254] width 115 height 11
type textarea "Що не можете обробити ви написали"
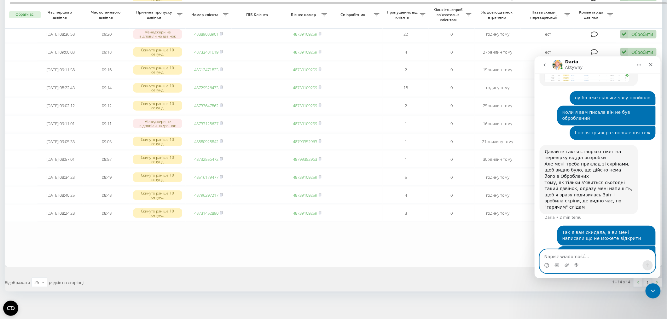
scroll to position [729, 0]
type textarea "[PERSON_NAME]"
type textarea "Б"
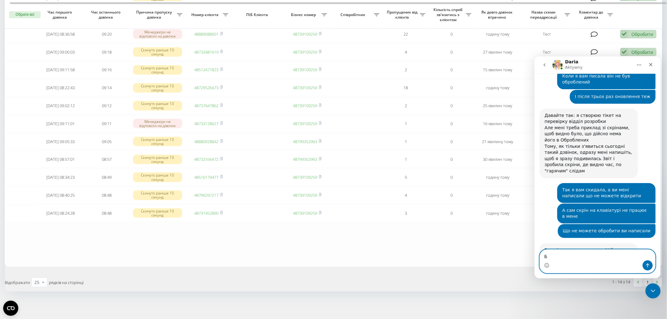
scroll to position [767, 0]
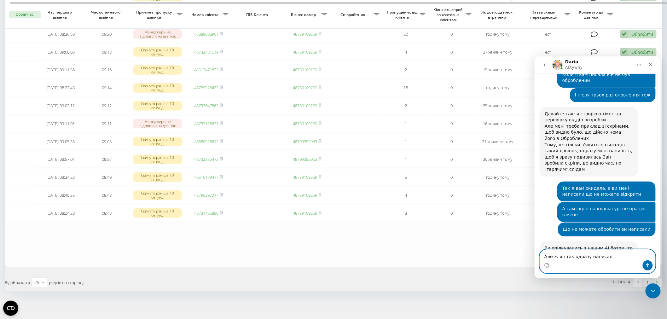
type textarea "Але ж я і так одразу написала"
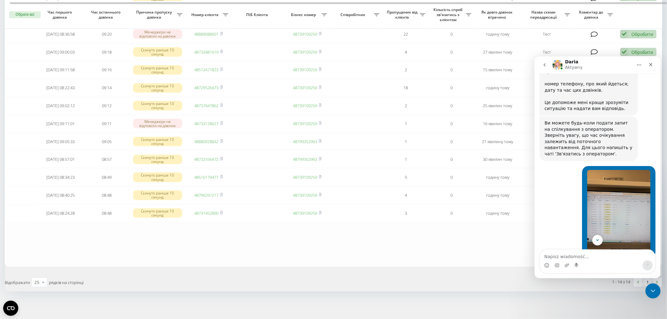
scroll to position [253, 0]
click at [608, 169] on img "null mówi…" at bounding box center [618, 211] width 63 height 84
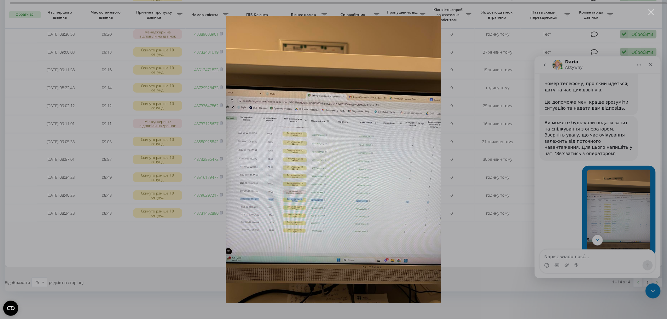
scroll to position [0, 0]
click at [352, 189] on img "Zamknij" at bounding box center [333, 159] width 215 height 287
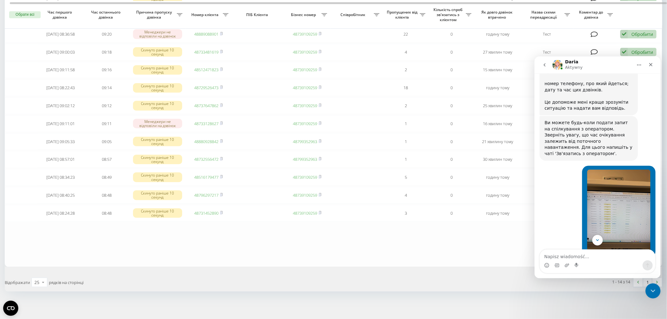
click at [352, 189] on td at bounding box center [356, 195] width 53 height 17
click at [618, 187] on img "null mówi…" at bounding box center [618, 211] width 63 height 84
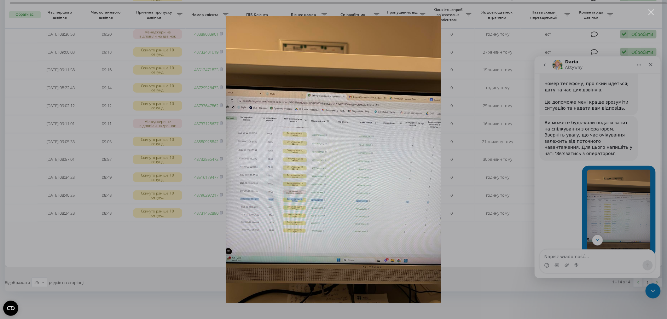
click at [157, 241] on div "Komunikator Intercom" at bounding box center [333, 159] width 667 height 319
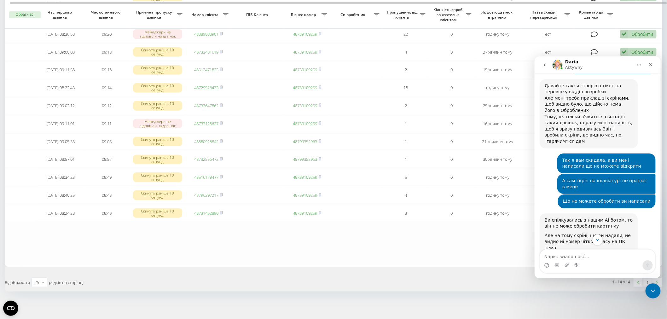
scroll to position [810, 0]
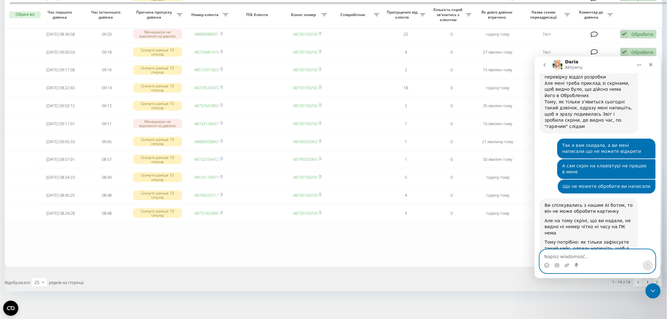
click at [587, 252] on textarea "Napisz wiadomość..." at bounding box center [596, 254] width 115 height 11
type textarea "Добре, буду чекати колегу, бо я не можу побити скріни"
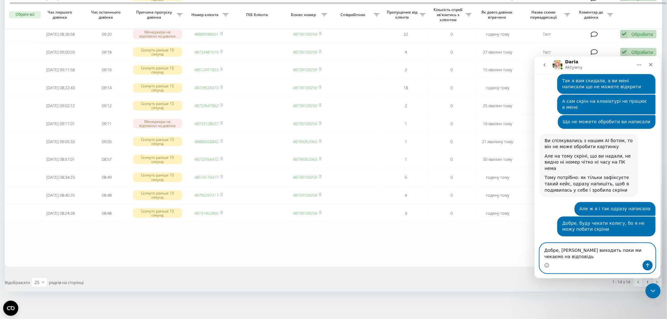
scroll to position [868, 0]
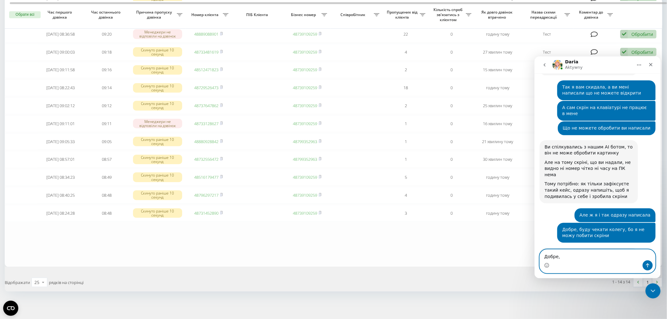
type textarea "Добре"
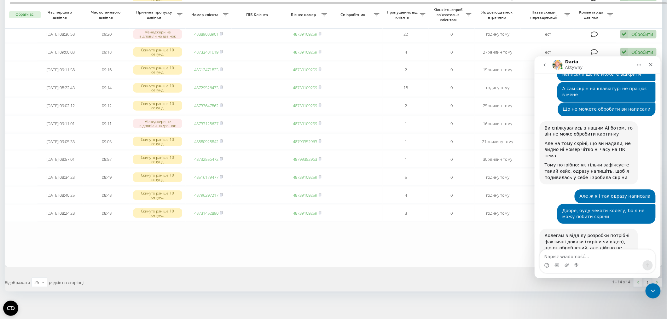
click at [162, 258] on table "Сьогодні 2025-09-22 09:24:25 09:26 Скинуто раніше 10 секунд 48735602098 4879935…" at bounding box center [333, 97] width 657 height 338
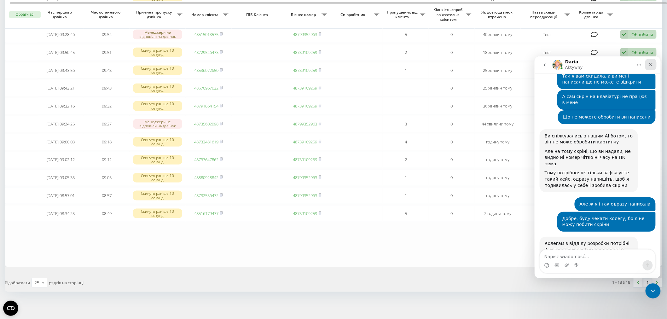
scroll to position [887, 0]
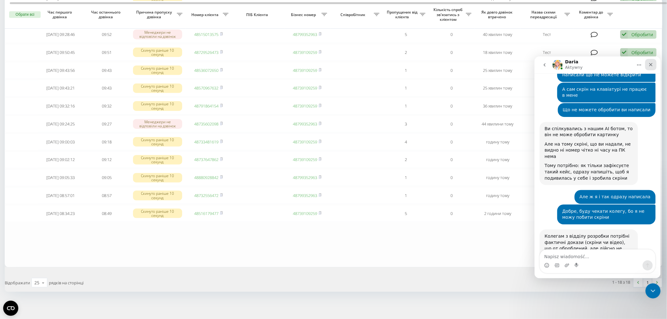
click at [649, 65] on icon "Zamknij" at bounding box center [650, 64] width 3 height 3
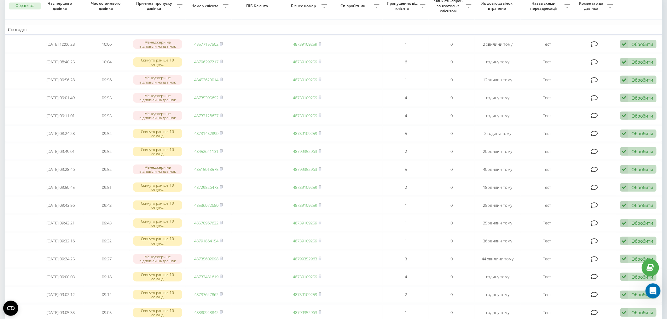
scroll to position [186, 0]
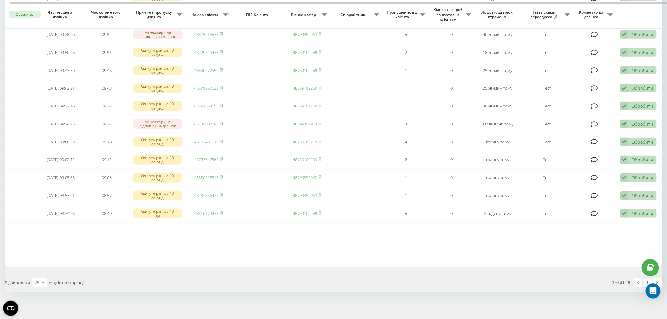
click at [66, 244] on table "Сьогодні 2025-09-22 10:06:28 10:06 Менеджери не відповіли на дзвінок 4857715750…" at bounding box center [333, 62] width 657 height 410
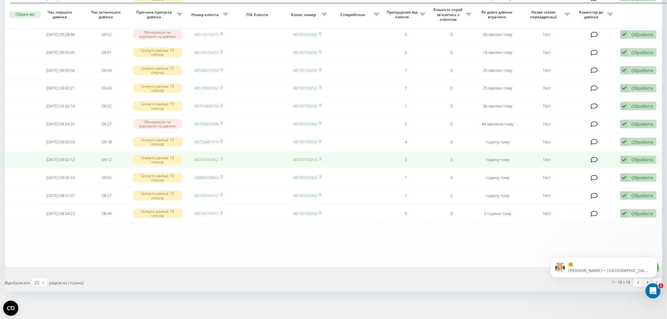
scroll to position [934, 0]
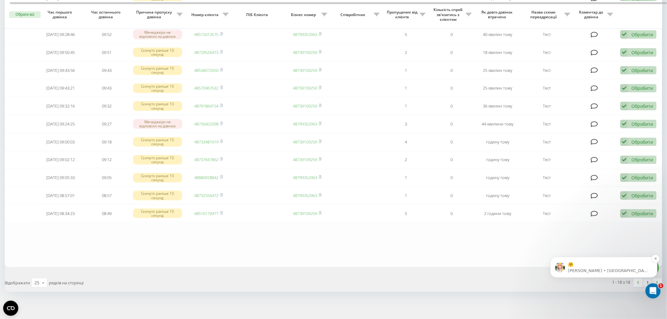
click at [593, 262] on p "🤗" at bounding box center [608, 264] width 81 height 6
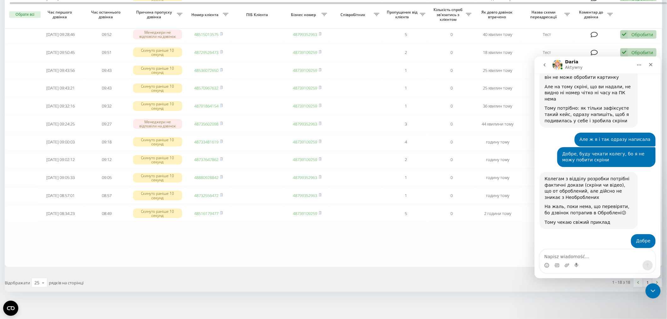
scroll to position [944, 0]
click at [493, 251] on table "Сьогодні 2025-09-22 10:06:28 10:06 Менеджери не відповіли на дзвінок 4857715750…" at bounding box center [333, 62] width 657 height 410
click at [649, 62] on icon "Zamknij" at bounding box center [650, 64] width 5 height 5
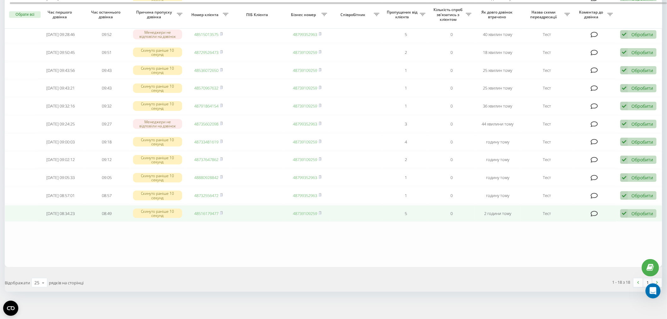
click at [641, 215] on div "Обробити Не вдалося зв'язатися Зв'язався з клієнтом за допомогою іншого каналу …" at bounding box center [638, 213] width 36 height 9
click at [565, 221] on span "Не вдалося зв'язатися" at bounding box center [567, 224] width 48 height 6
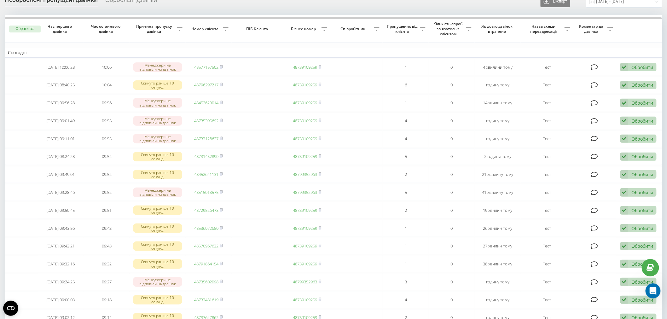
scroll to position [0, 0]
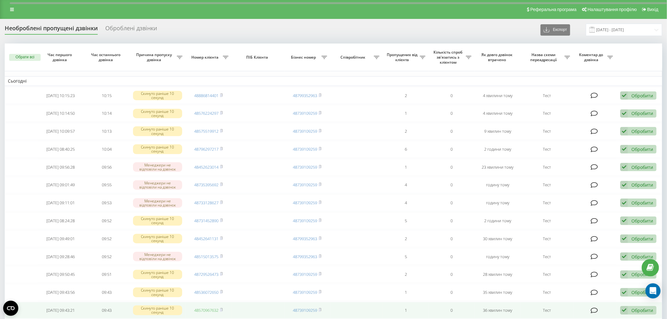
scroll to position [186, 0]
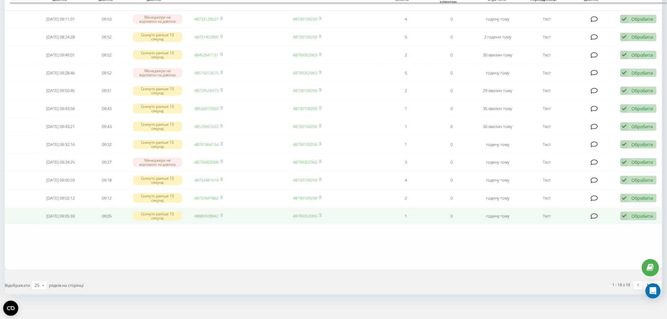
scroll to position [186, 0]
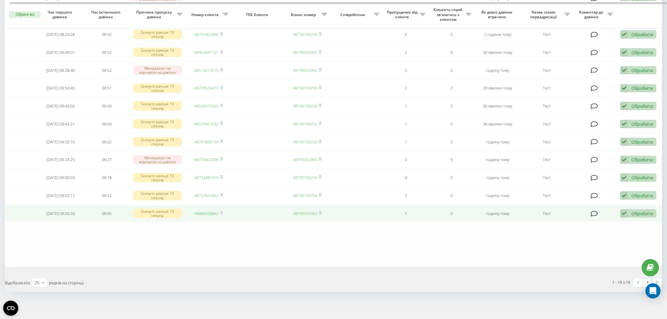
click at [642, 213] on div "Обробити" at bounding box center [642, 213] width 22 height 6
click at [587, 221] on span "Не вдалося зв'язатися" at bounding box center [567, 224] width 48 height 6
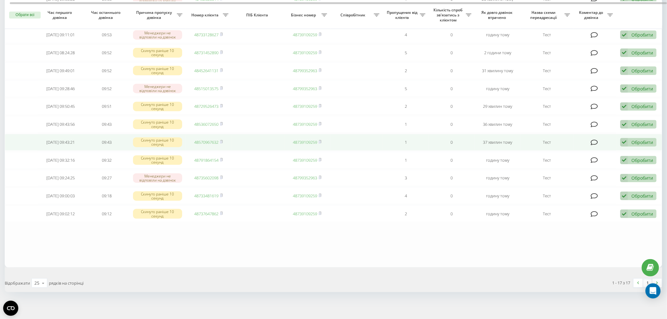
scroll to position [168, 0]
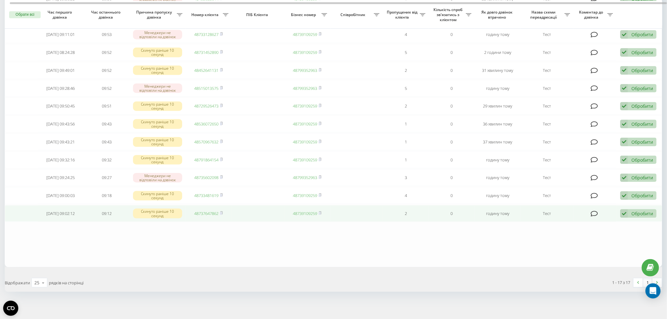
click at [635, 213] on div "Обробити" at bounding box center [642, 213] width 22 height 6
click at [585, 222] on span "Не вдалося зв'язатися" at bounding box center [567, 224] width 48 height 6
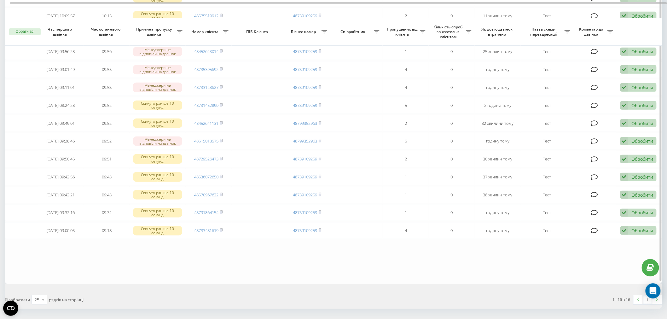
scroll to position [150, 0]
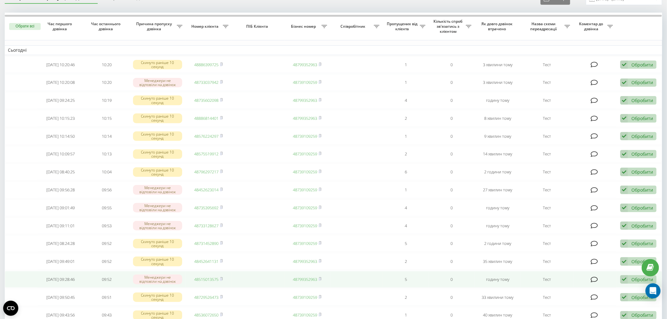
scroll to position [28, 0]
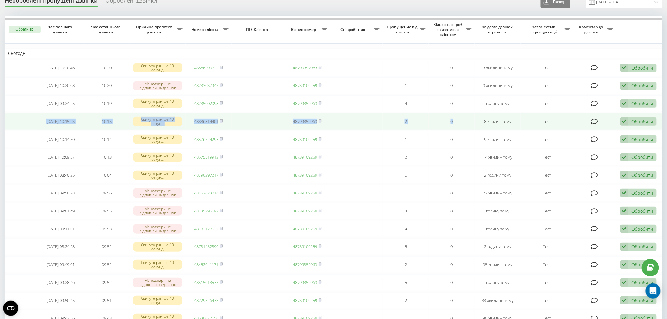
drag, startPoint x: 40, startPoint y: 120, endPoint x: 453, endPoint y: 120, distance: 412.7
click at [453, 120] on tr "[DATE] 10:15:23 10:15 Скинуто раніше 10 секунд 48886814401 48799352963 2 0 8 хв…" at bounding box center [333, 121] width 657 height 17
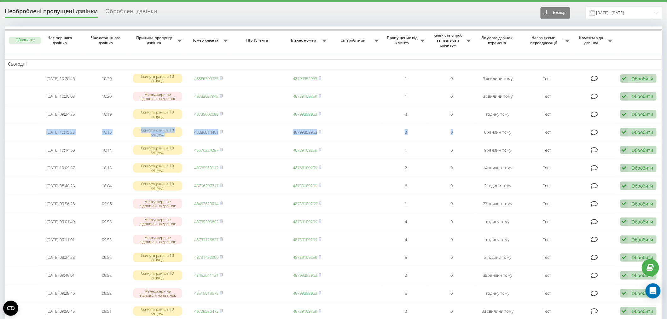
scroll to position [0, 0]
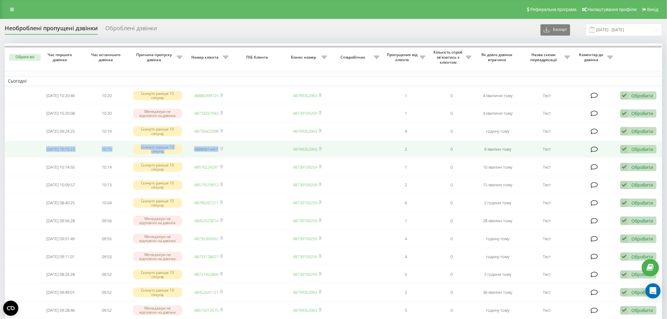
drag, startPoint x: 31, startPoint y: 150, endPoint x: 241, endPoint y: 152, distance: 209.8
click at [241, 152] on tr "2025-09-22 10:15:23 10:15 Скинуто раніше 10 секунд 48886814401 48799352963 2 0 …" at bounding box center [333, 149] width 657 height 17
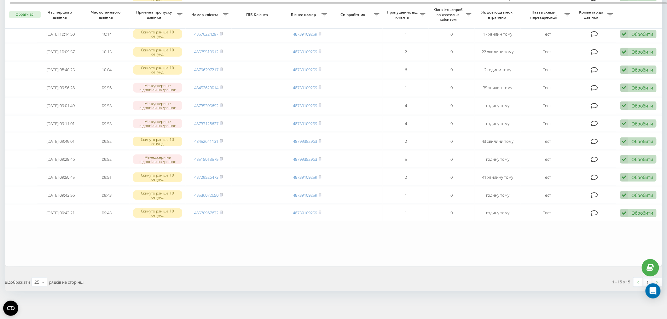
scroll to position [133, 0]
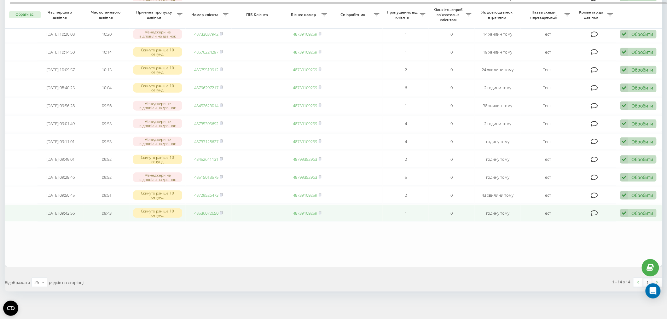
click div "Обробити Не вдалося зв'язатися Зв'язався з клієнтом за допомогою іншого каналу …"
click div "Не вдалося зв'язатися"
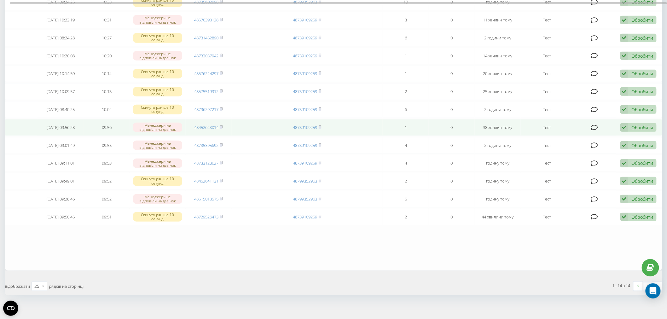
scroll to position [115, 0]
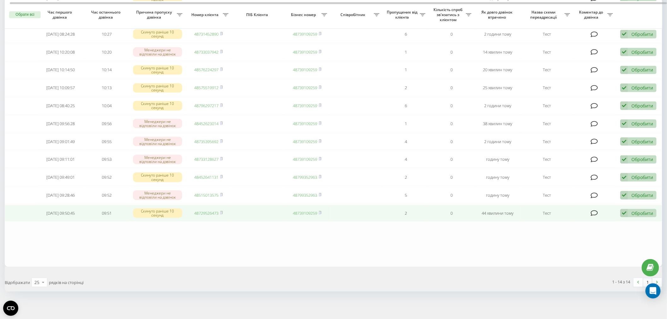
click div "Обробити"
click div "Не вдалося зв'язатися"
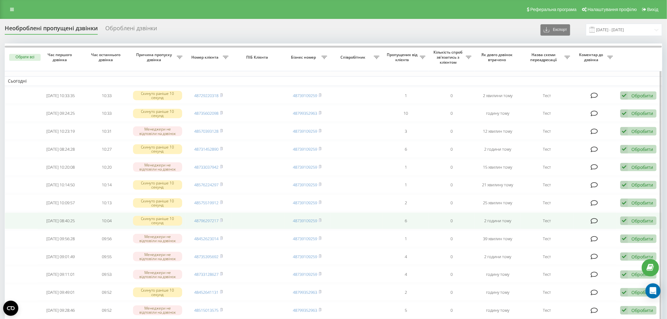
scroll to position [97, 0]
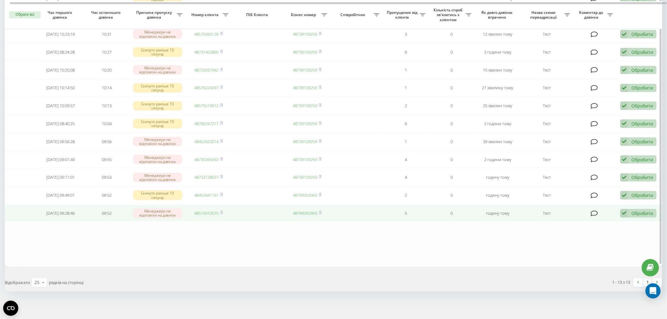
click div "Обробити"
click span "Не вдалося зв'язатися"
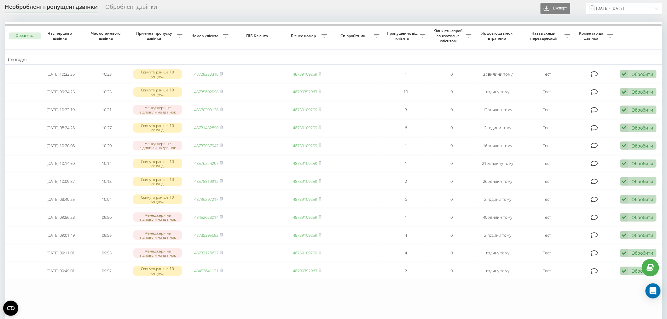
scroll to position [0, 0]
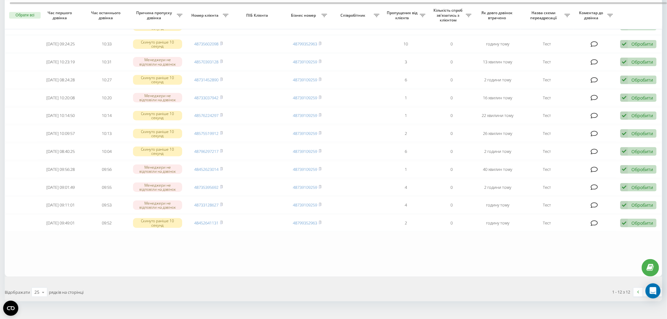
scroll to position [70, 0]
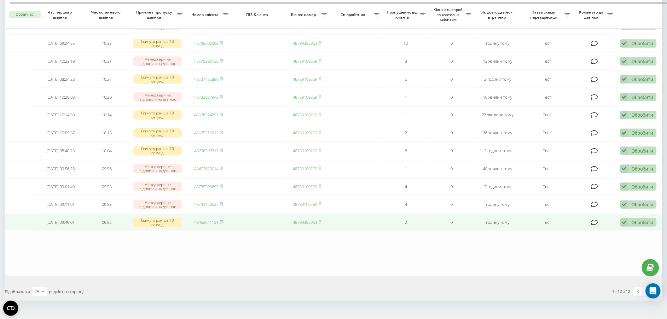
click at [636, 219] on div "Обробити" at bounding box center [642, 222] width 22 height 6
click at [587, 232] on span "Не вдалося зв'язатися" at bounding box center [567, 232] width 48 height 6
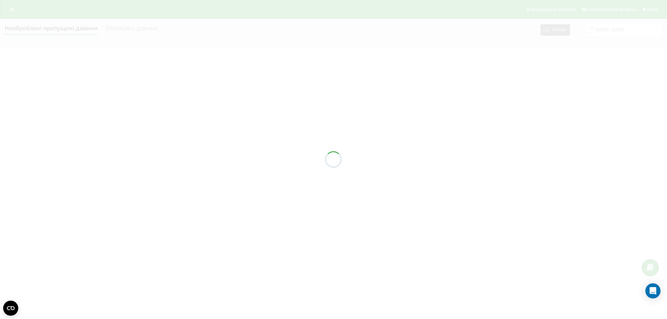
scroll to position [0, 0]
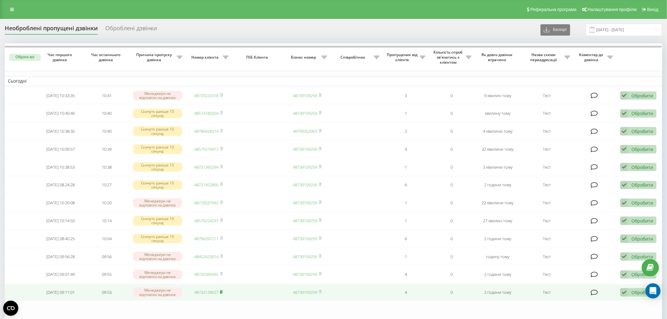
click at [222, 291] on rect at bounding box center [221, 292] width 2 height 3
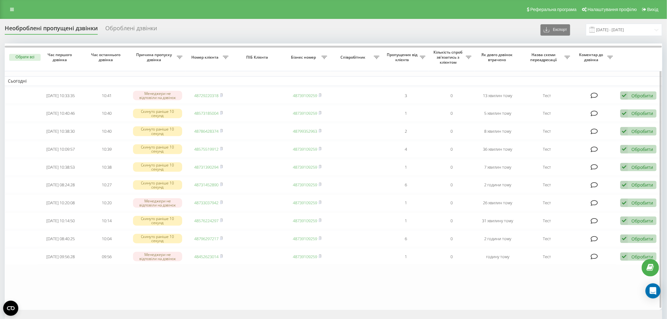
click at [229, 284] on table "Сьогодні 2025-09-22 10:33:35 10:41 Менеджери не відповіли на дзвінок 4872922031…" at bounding box center [333, 176] width 657 height 266
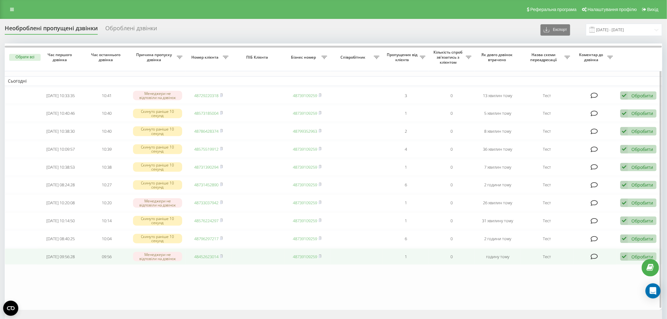
click at [641, 252] on div "Обробити Не вдалося зв'язатися Зв'язався з клієнтом за допомогою іншого каналу …" at bounding box center [638, 256] width 36 height 9
click at [557, 264] on span "Не вдалося зв'язатися" at bounding box center [567, 266] width 48 height 6
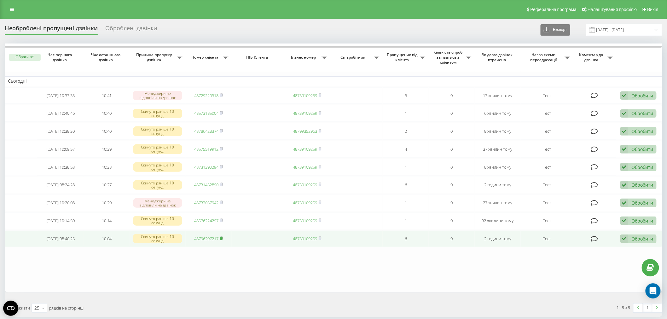
click at [221, 237] on rect at bounding box center [221, 238] width 2 height 3
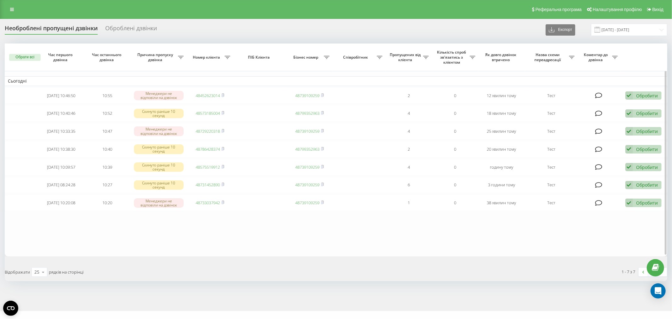
click at [152, 231] on table "Сьогодні 2025-09-22 10:46:50 10:55 Менеджери не відповіли на дзвінок 4845262301…" at bounding box center [336, 149] width 662 height 213
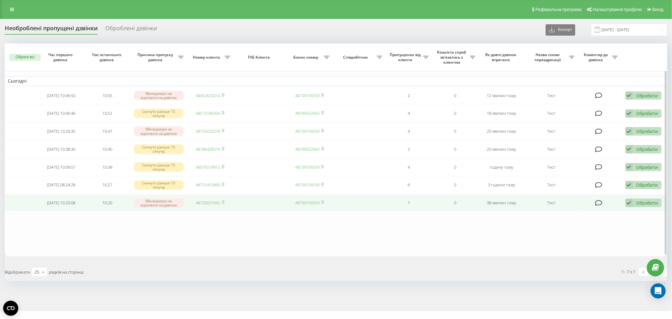
click at [636, 203] on div "Обробити" at bounding box center [647, 203] width 22 height 6
click at [570, 222] on span "Зв'язався з клієнтом за допомогою іншого каналу" at bounding box center [602, 224] width 108 height 6
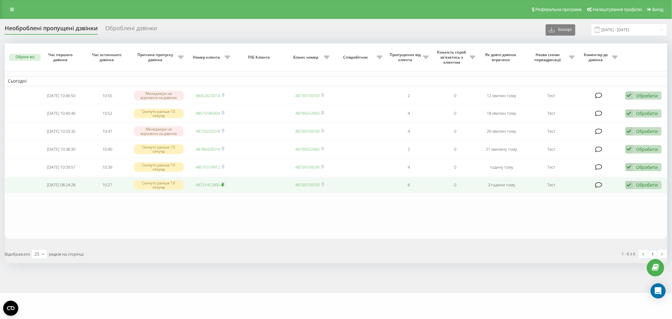
click at [224, 183] on icon at bounding box center [222, 184] width 3 height 4
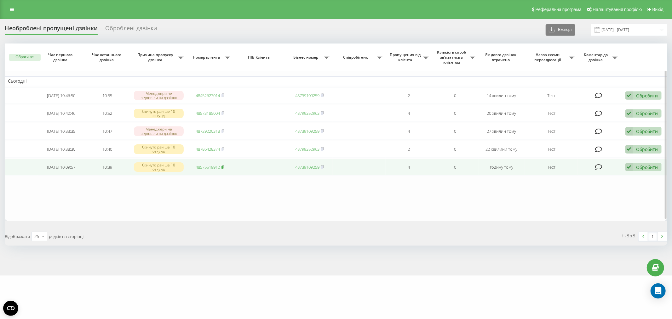
click at [223, 166] on rect at bounding box center [222, 167] width 2 height 3
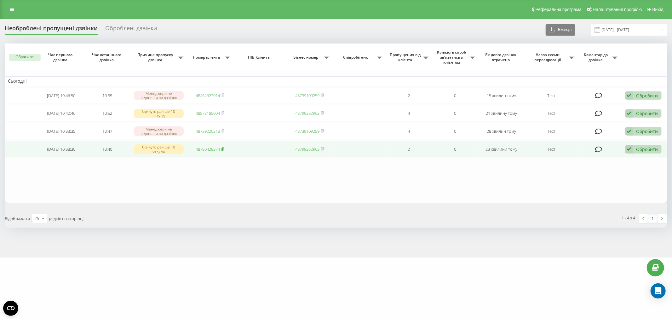
click at [222, 148] on rect at bounding box center [222, 149] width 2 height 3
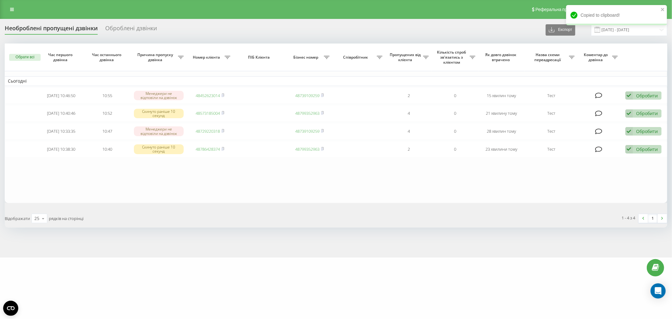
click at [171, 181] on table "Сьогодні [DATE] 10:46:50 10:55 Менеджери не відповіли на дзвінок 48452623014 48…" at bounding box center [336, 122] width 662 height 159
drag, startPoint x: 196, startPoint y: 186, endPoint x: 205, endPoint y: 175, distance: 13.7
click at [202, 184] on table "Сьогодні [DATE] 10:46:50 10:55 Менеджери не відповіли на дзвінок 48452623014 48…" at bounding box center [336, 122] width 662 height 159
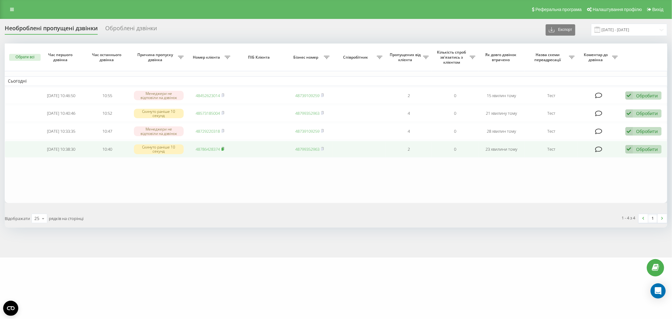
click at [222, 149] on rect at bounding box center [222, 149] width 2 height 3
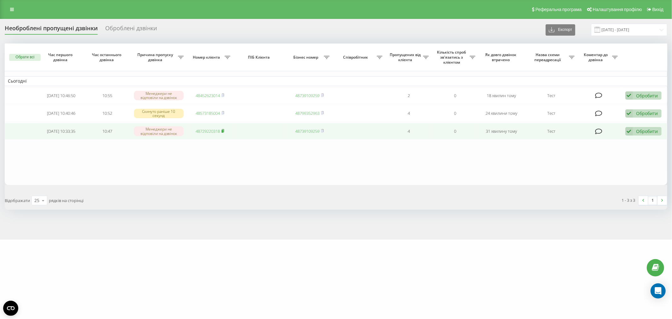
click at [224, 130] on icon at bounding box center [222, 131] width 3 height 4
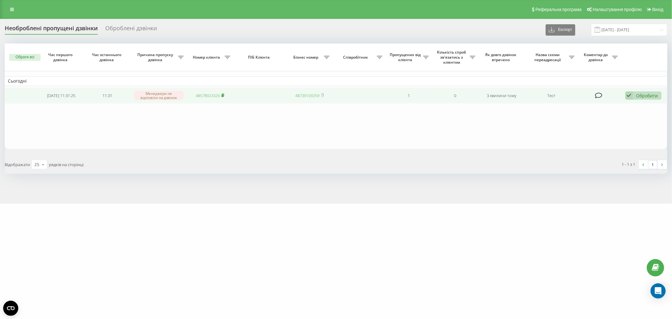
click at [223, 95] on rect at bounding box center [222, 95] width 2 height 3
click at [224, 94] on icon at bounding box center [223, 94] width 2 height 3
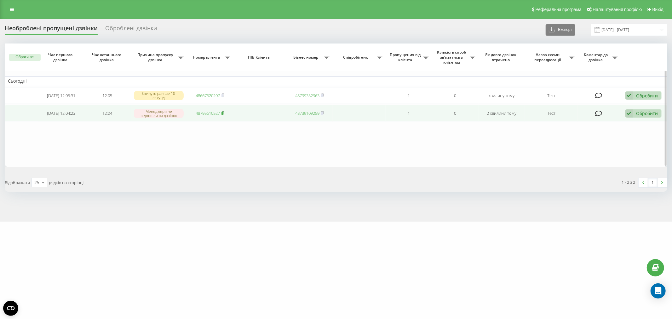
click at [222, 113] on icon at bounding box center [222, 113] width 3 height 4
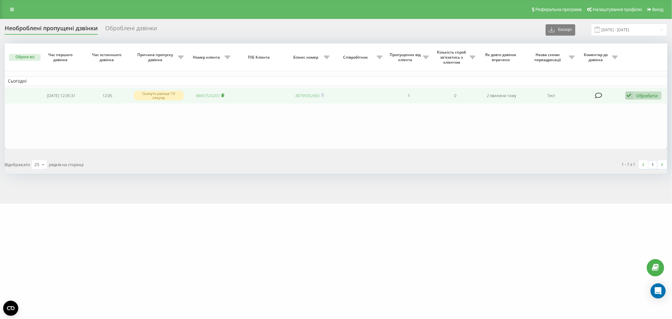
click at [224, 94] on icon at bounding box center [222, 95] width 3 height 4
